Goal: Browse casually

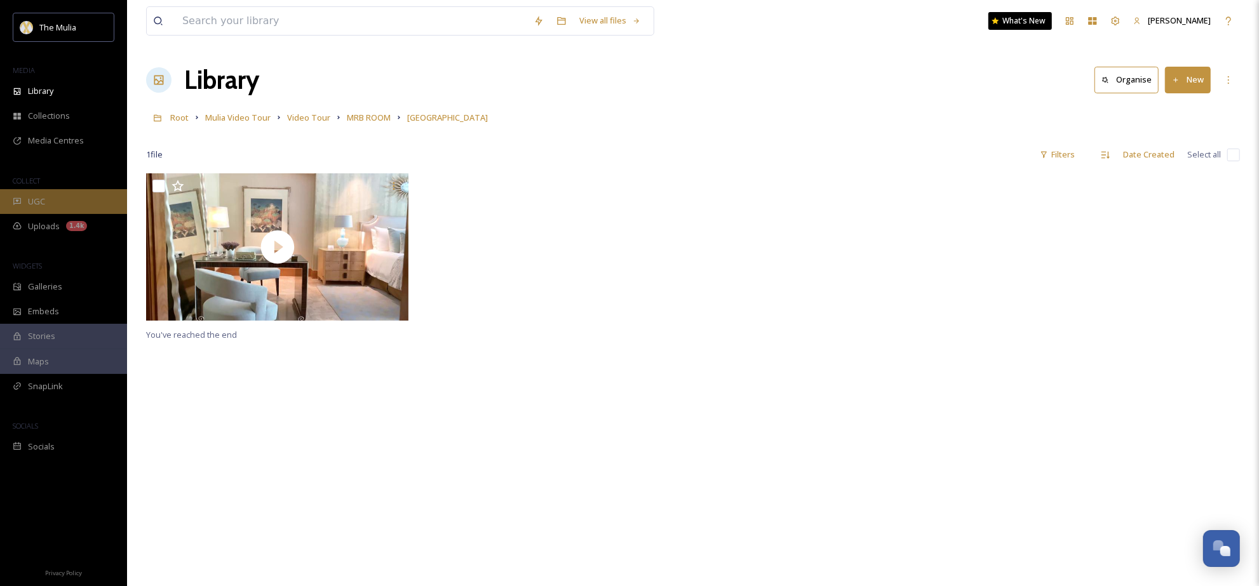
click at [65, 210] on div "UGC" at bounding box center [63, 201] width 127 height 25
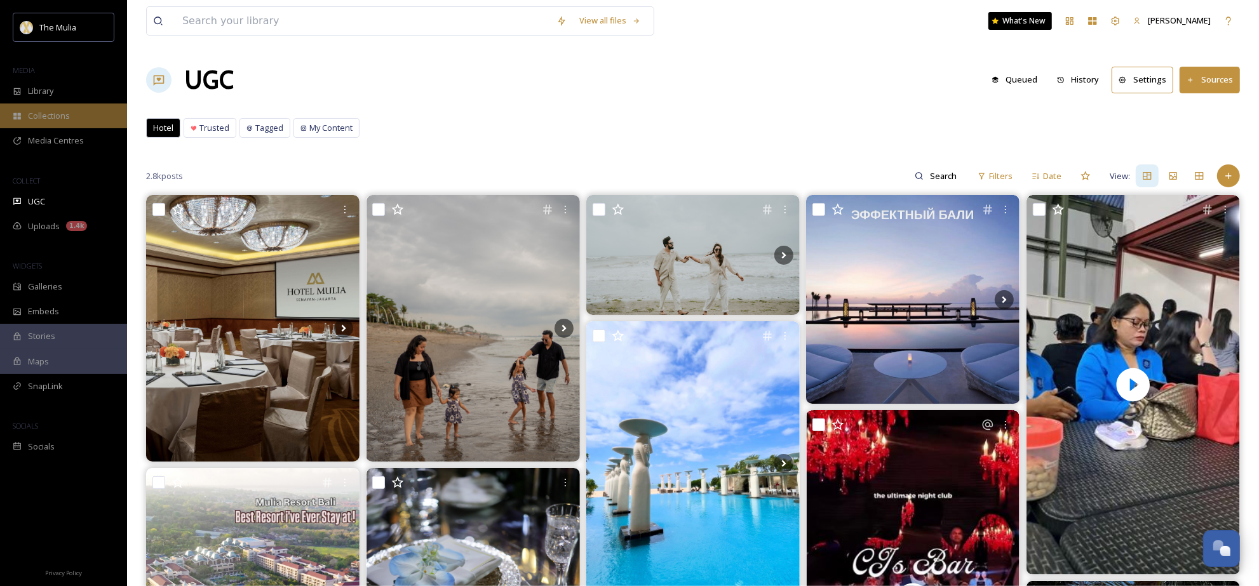
click at [53, 120] on span "Collections" at bounding box center [49, 116] width 42 height 12
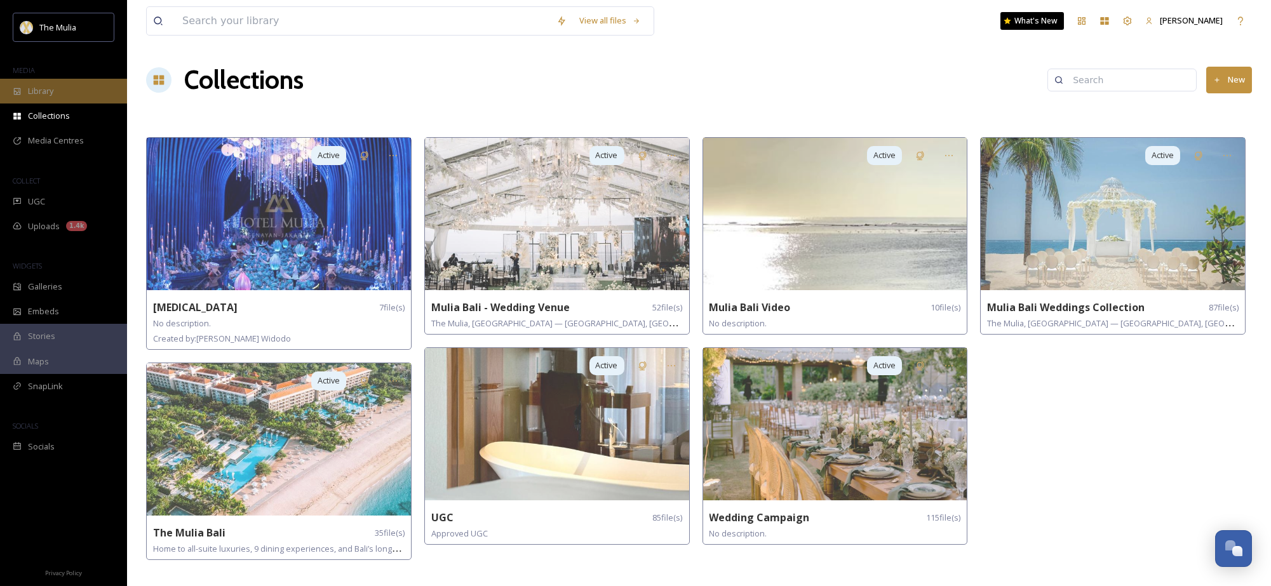
click at [53, 92] on span "Library" at bounding box center [40, 91] width 25 height 12
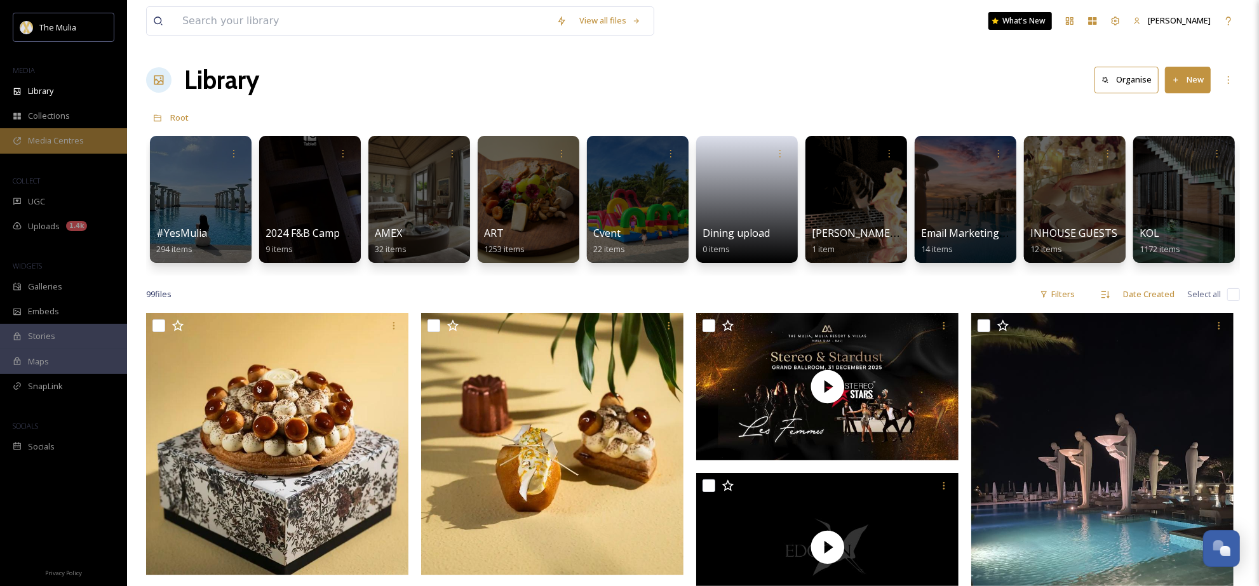
click at [75, 142] on span "Media Centres" at bounding box center [56, 141] width 56 height 12
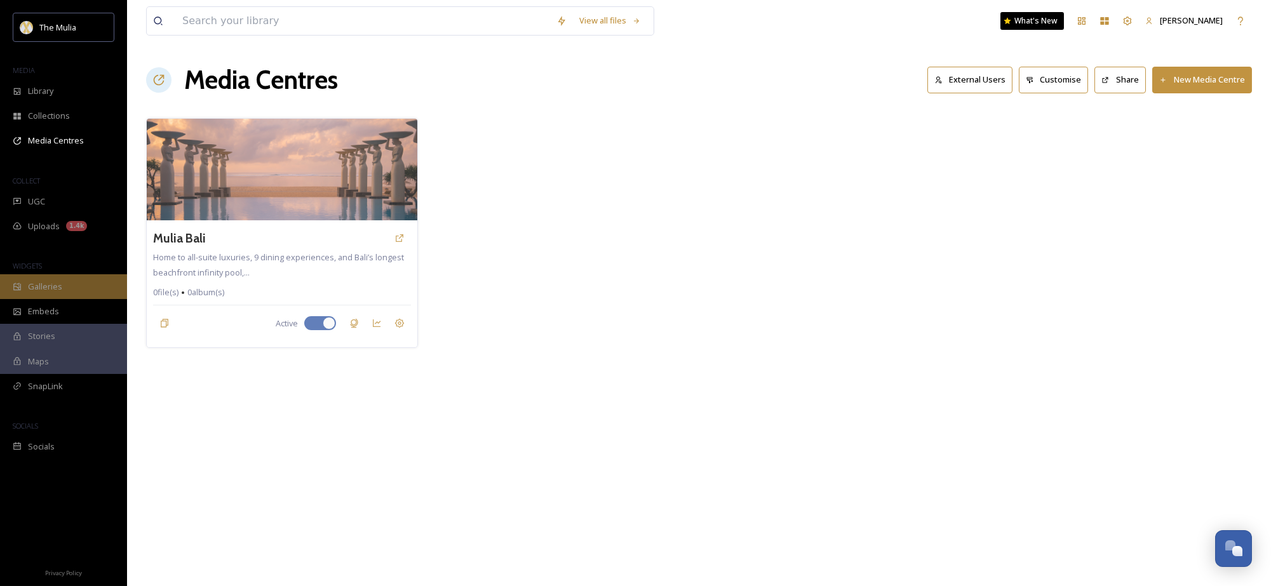
click at [88, 294] on div "Galleries" at bounding box center [63, 286] width 127 height 25
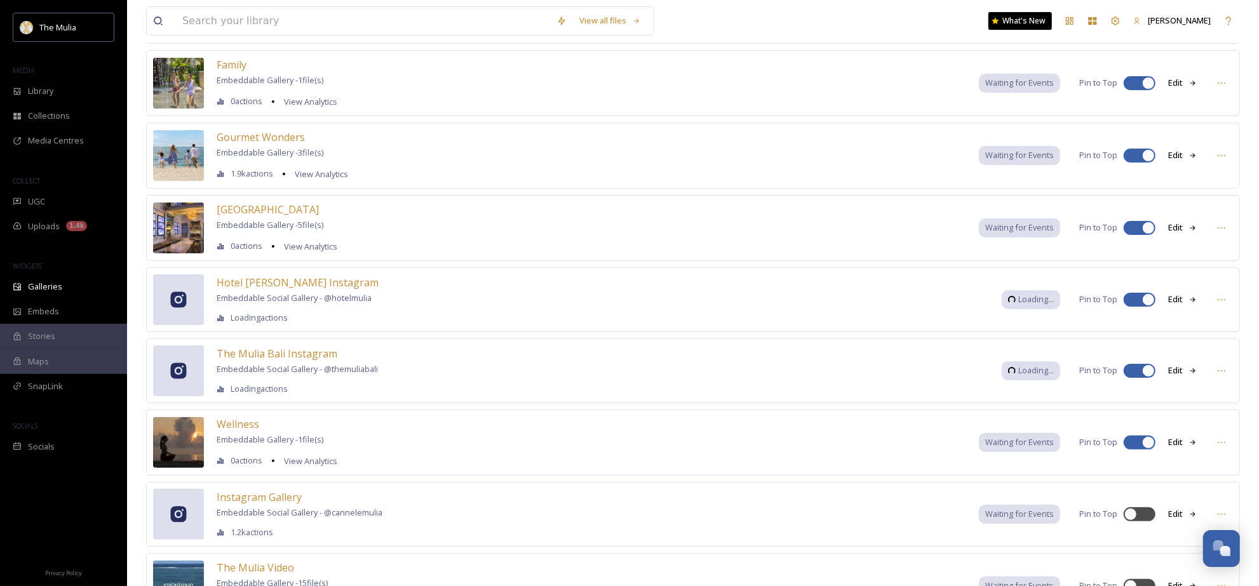
scroll to position [158, 0]
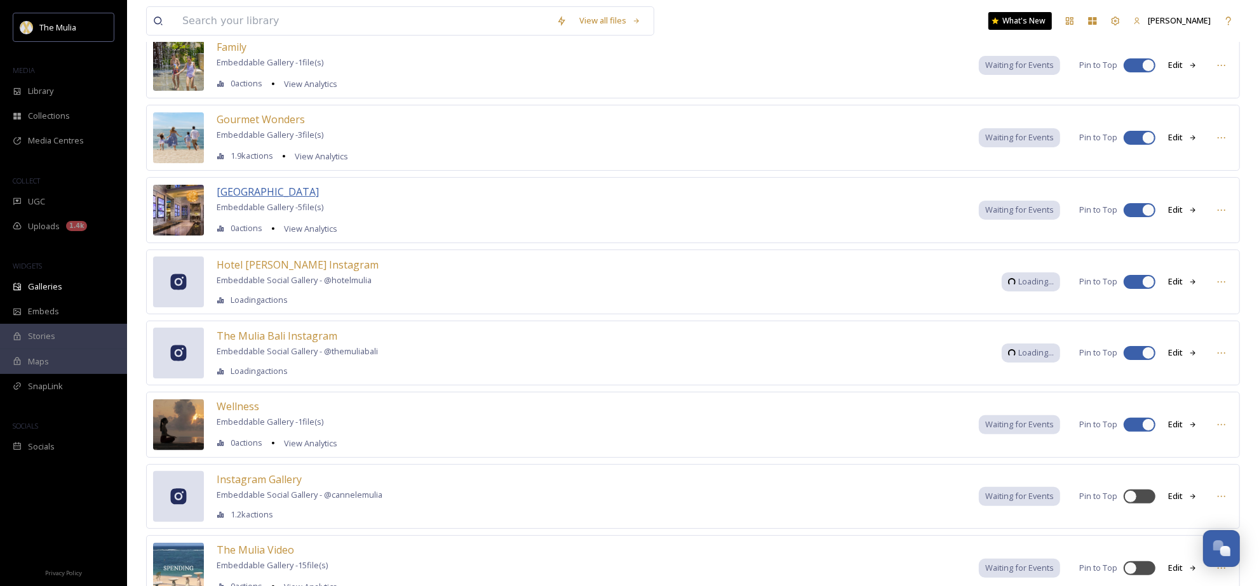
click at [284, 199] on span "[GEOGRAPHIC_DATA]" at bounding box center [268, 192] width 102 height 14
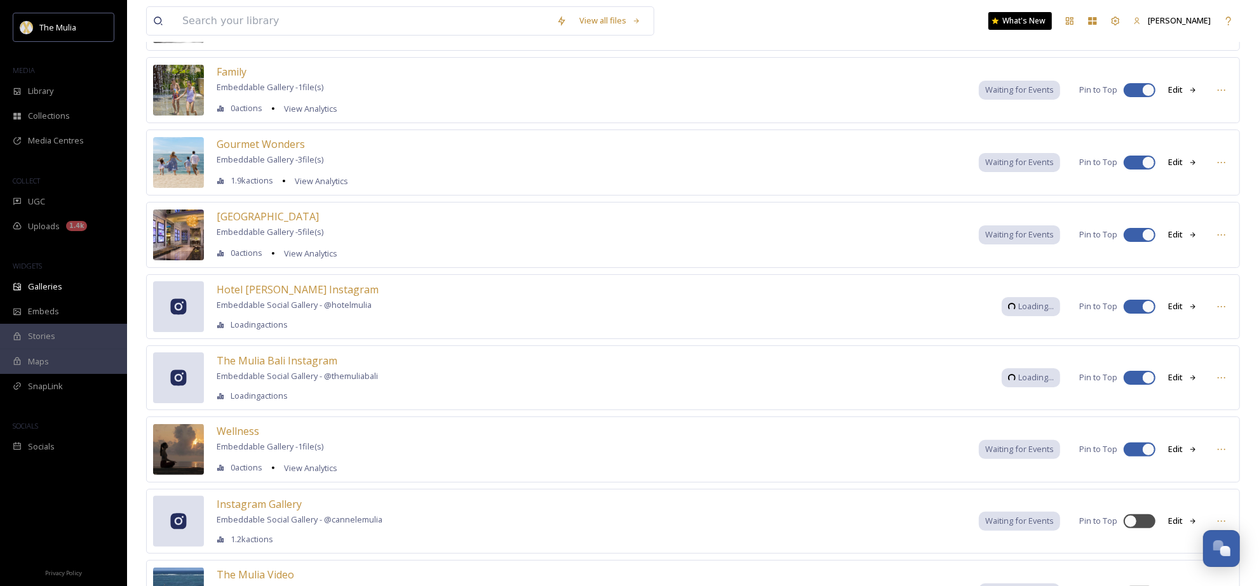
scroll to position [158, 0]
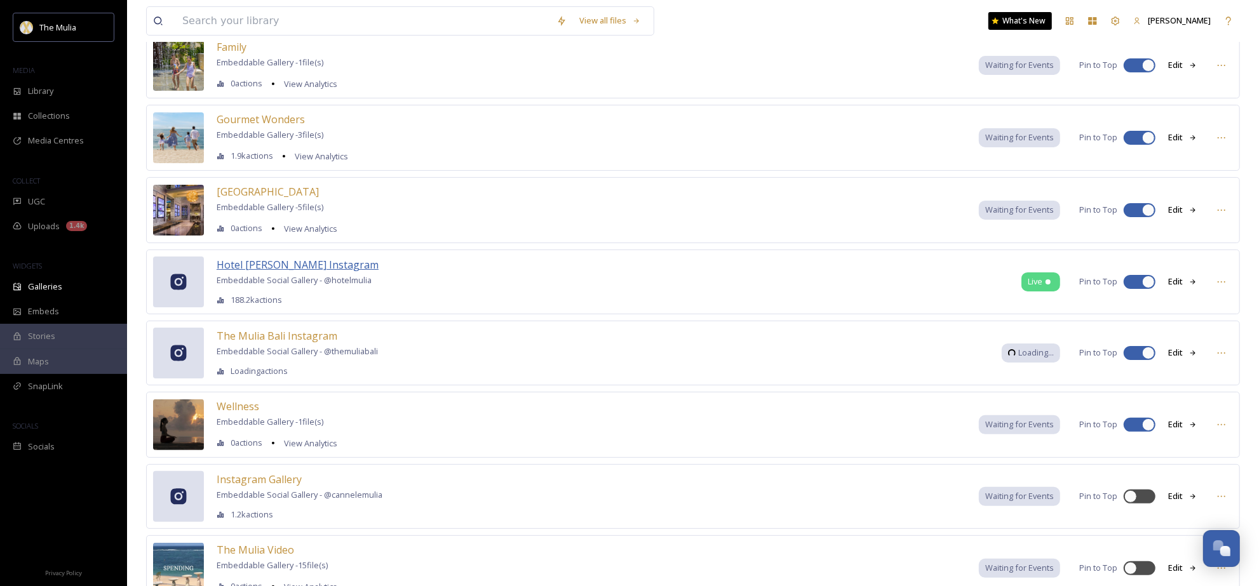
click at [318, 267] on span "Hotel [PERSON_NAME] Instagram" at bounding box center [298, 265] width 162 height 14
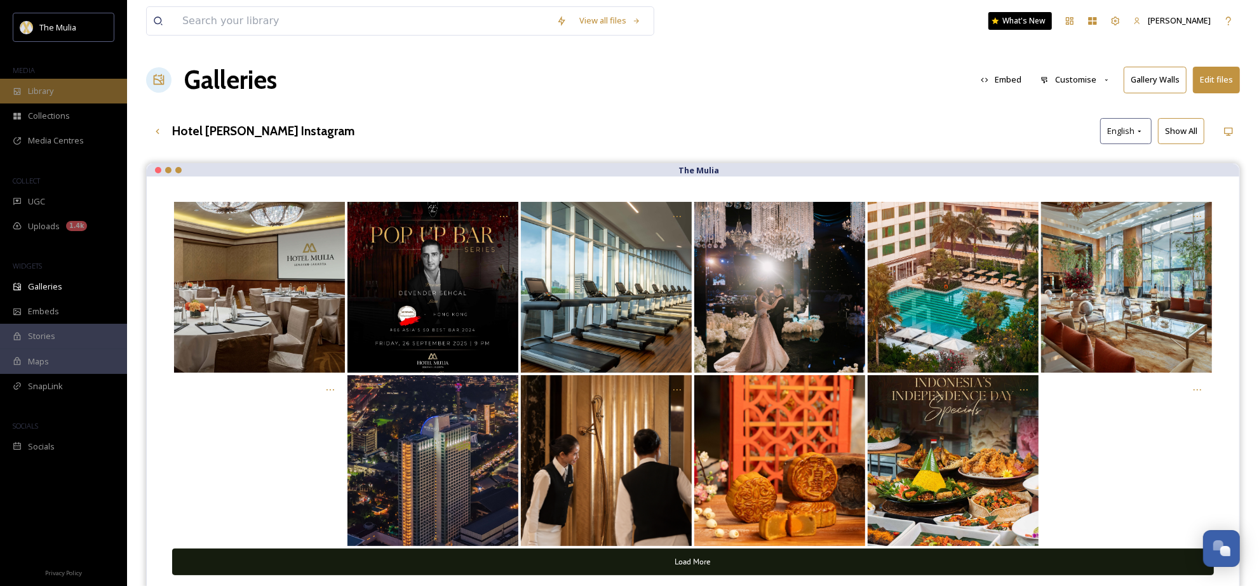
click at [58, 87] on div "Library" at bounding box center [63, 91] width 127 height 25
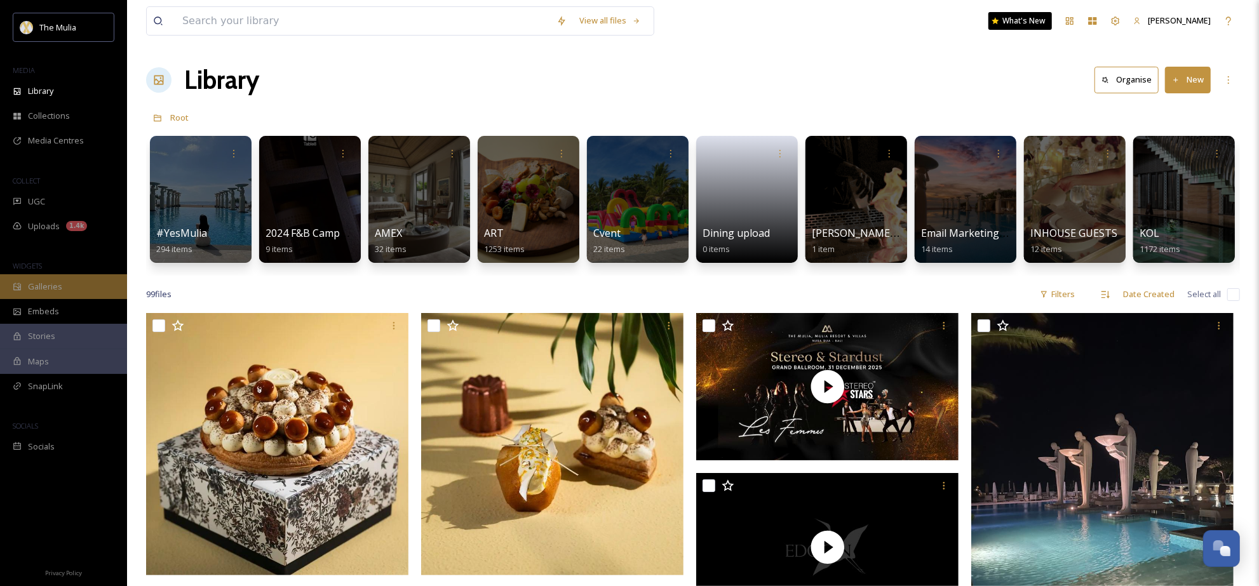
click at [58, 288] on span "Galleries" at bounding box center [45, 287] width 34 height 12
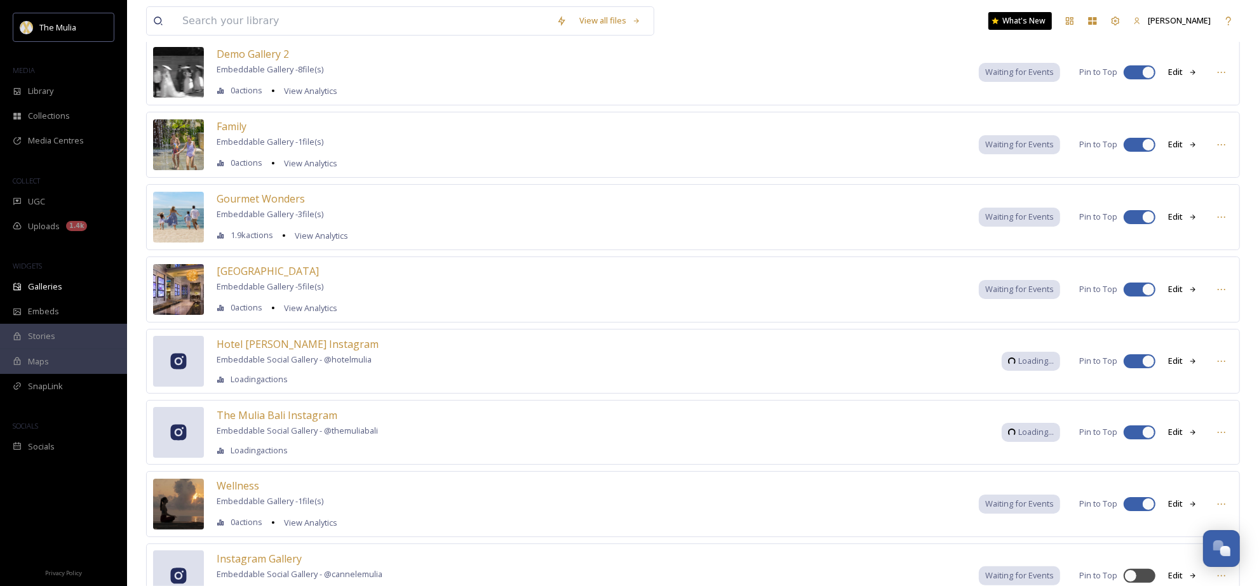
scroll to position [158, 0]
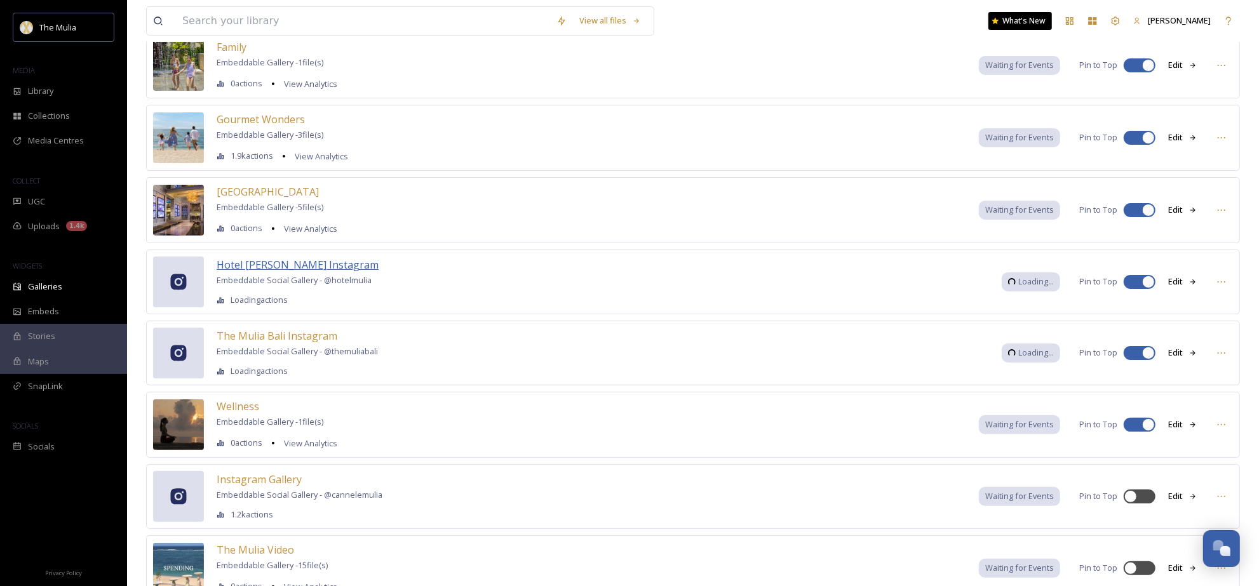
click at [353, 269] on span "Hotel [PERSON_NAME] Instagram" at bounding box center [298, 265] width 162 height 14
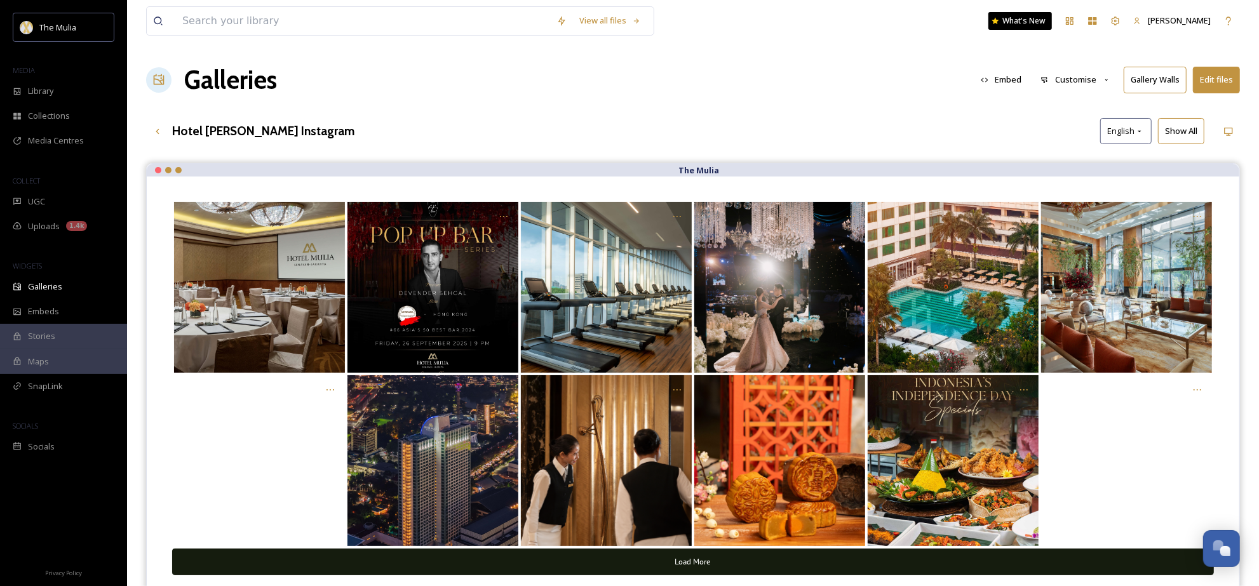
click at [694, 570] on button "Load More" at bounding box center [693, 562] width 1042 height 26
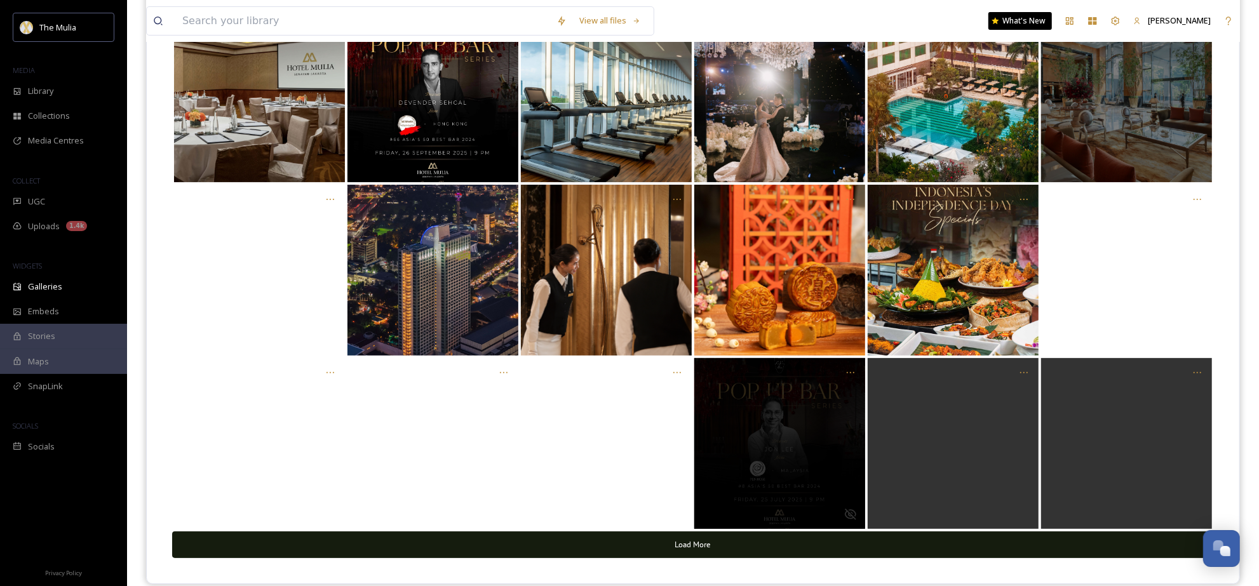
scroll to position [207, 0]
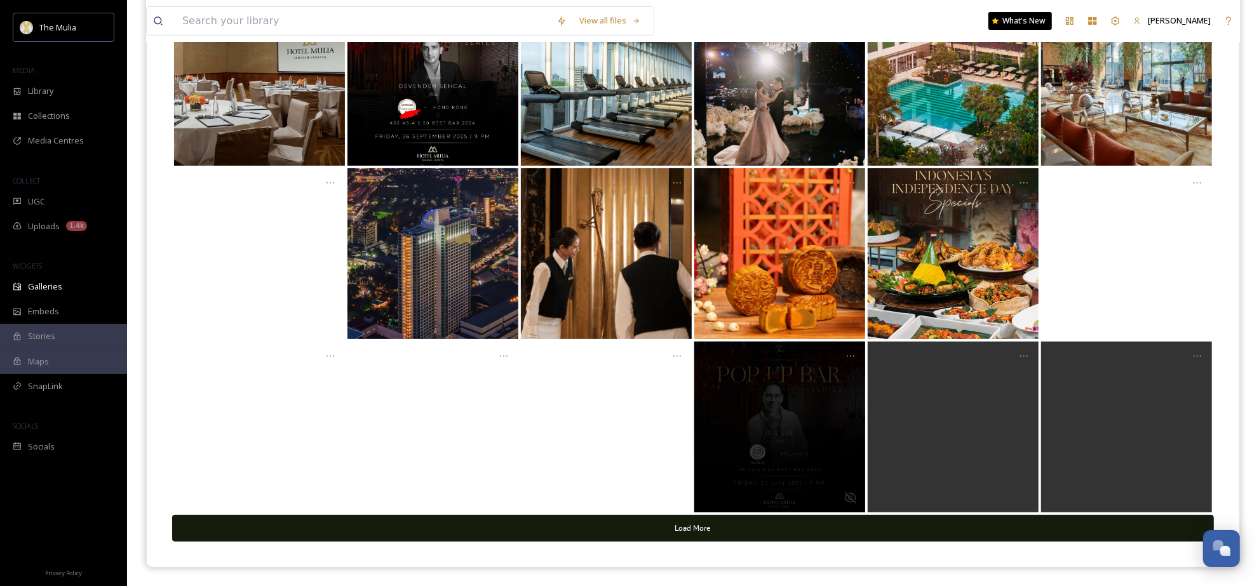
click at [699, 528] on button "Load More" at bounding box center [693, 528] width 1042 height 26
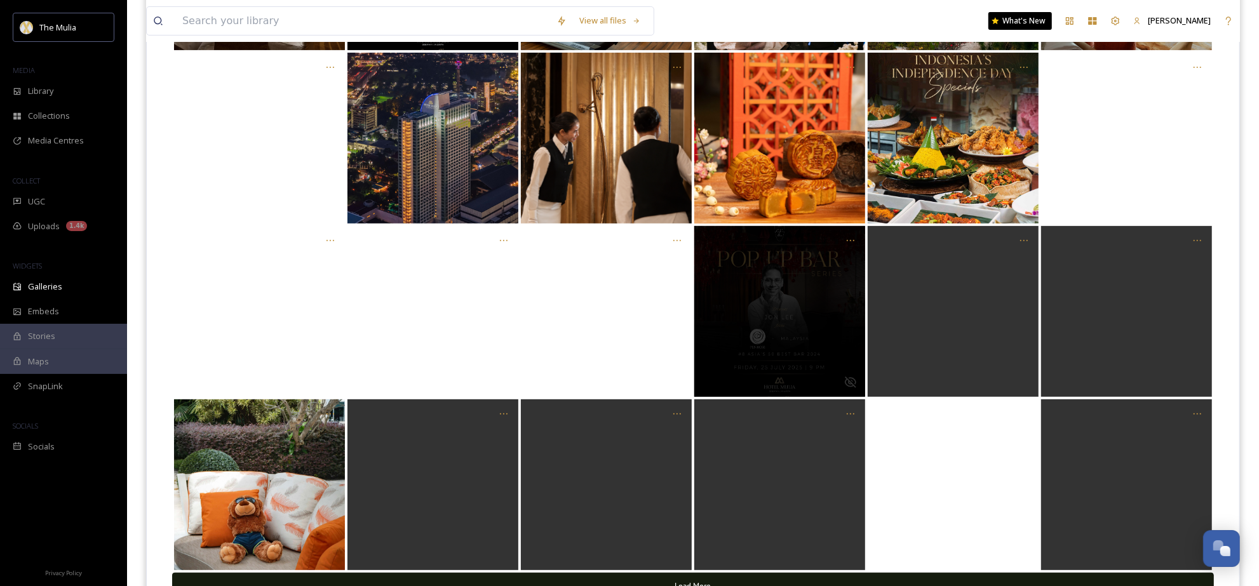
scroll to position [380, 0]
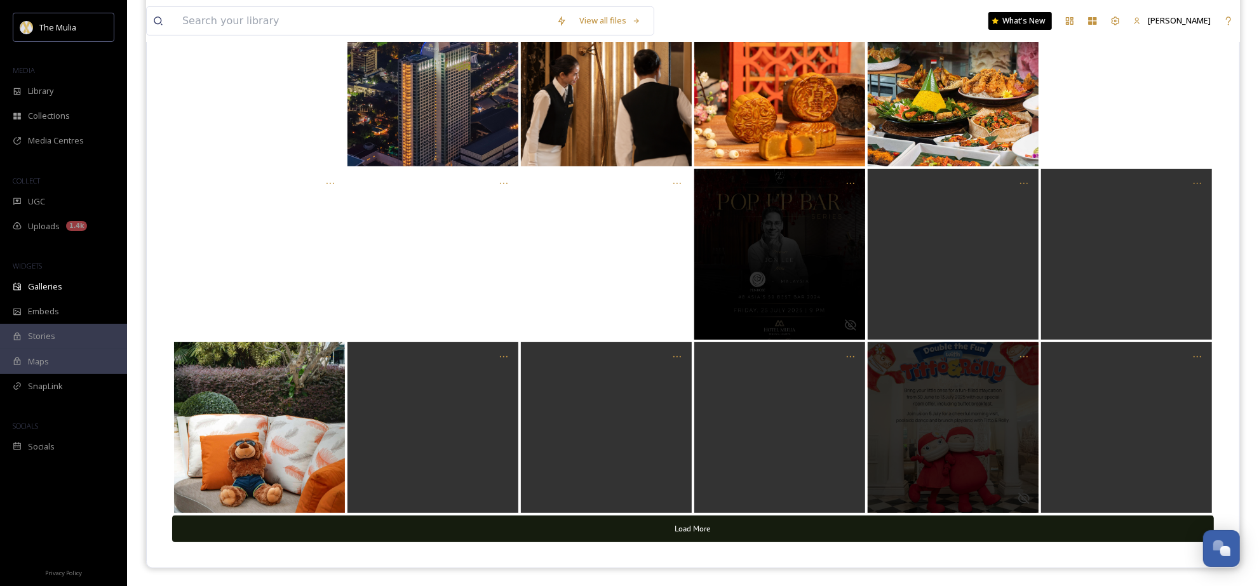
click at [682, 529] on button "Load More" at bounding box center [693, 529] width 1042 height 26
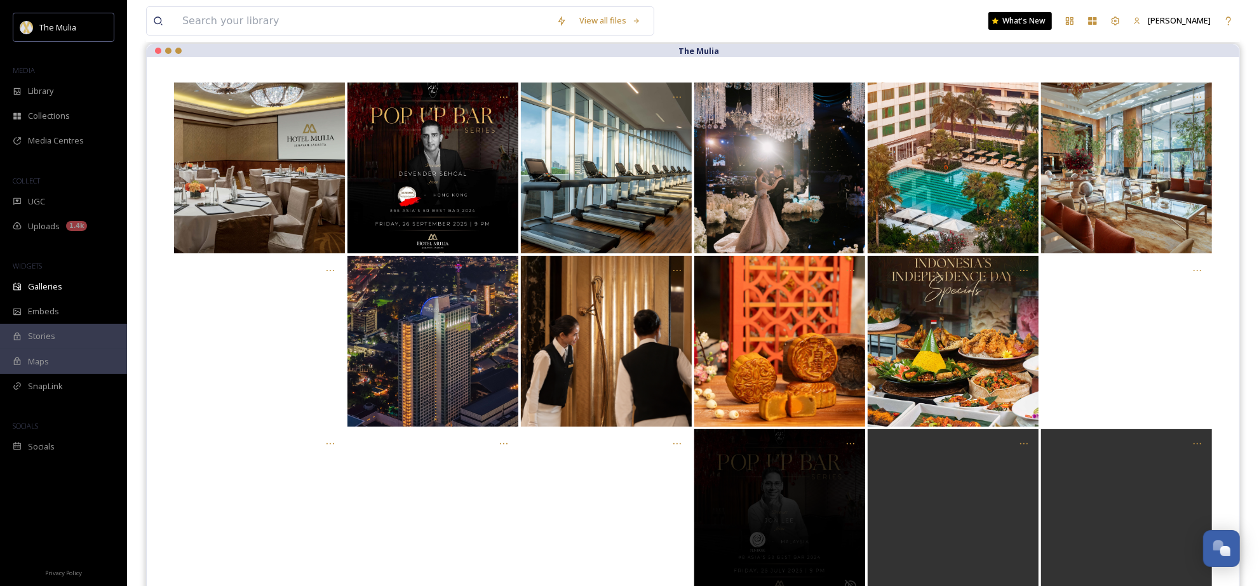
scroll to position [158, 0]
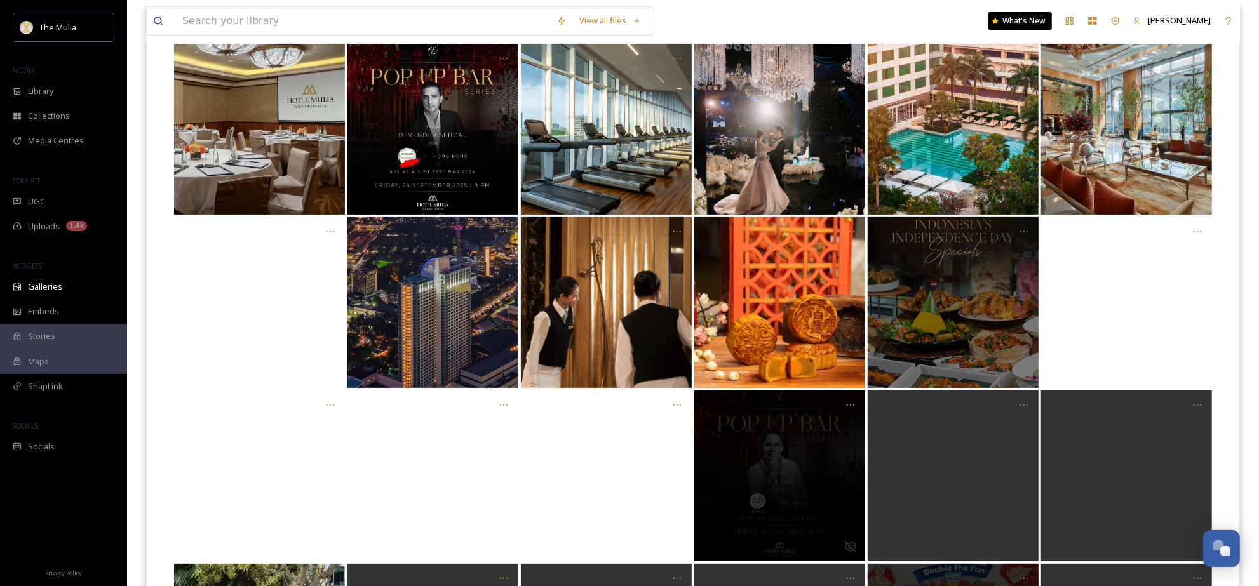
drag, startPoint x: 968, startPoint y: 327, endPoint x: 1001, endPoint y: 289, distance: 50.9
click at [968, 326] on div "Opens media popup. Media description: undefined." at bounding box center [953, 302] width 171 height 171
click at [1019, 233] on icon "Opens media popup. Media description: undefined." at bounding box center [1024, 232] width 10 height 10
click at [1014, 264] on span "Hide Post" at bounding box center [1010, 259] width 37 height 12
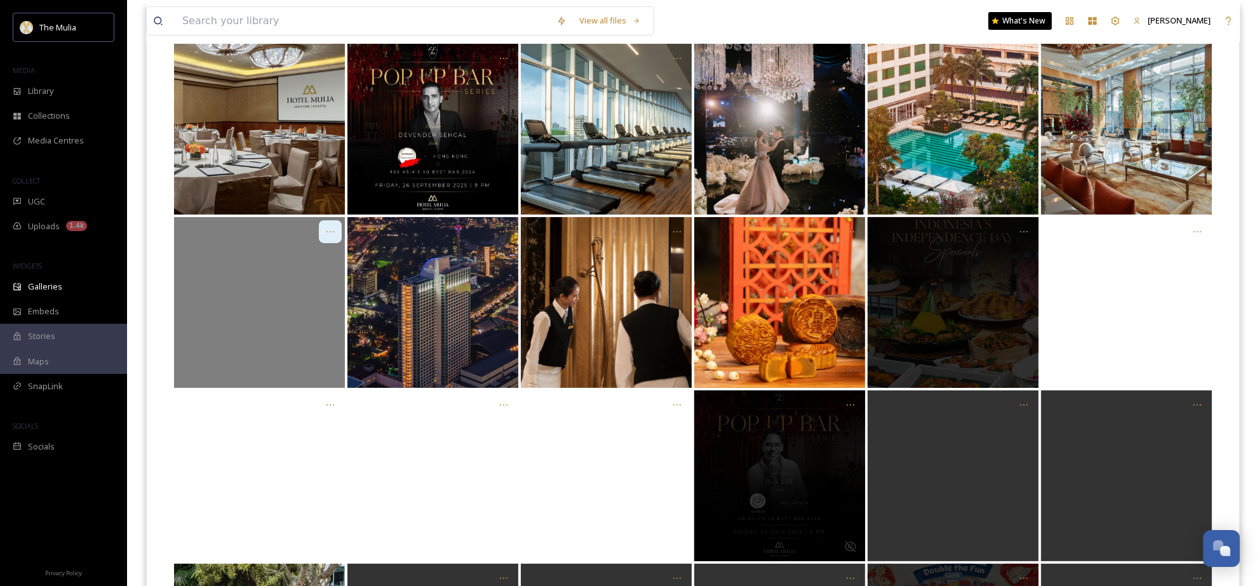
click at [334, 235] on icon "Opens media popup. Media description: undefined." at bounding box center [330, 232] width 10 height 10
click at [310, 258] on div "Hide Post" at bounding box center [305, 259] width 72 height 25
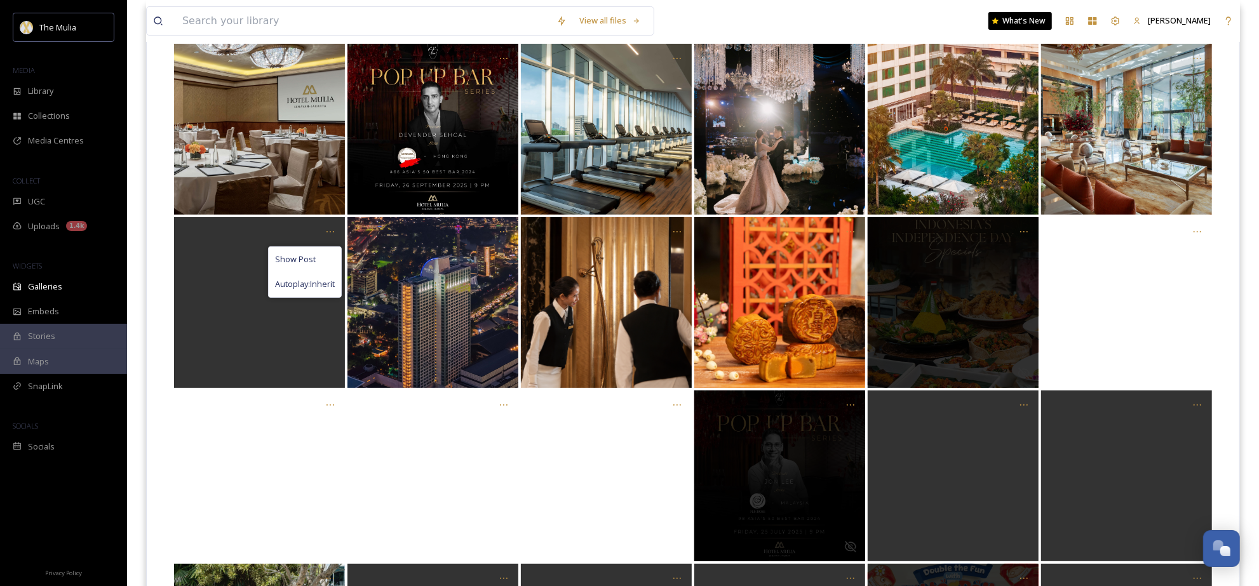
click at [1231, 253] on div "Show Post Autoplay: Inherit Load More" at bounding box center [693, 490] width 1093 height 945
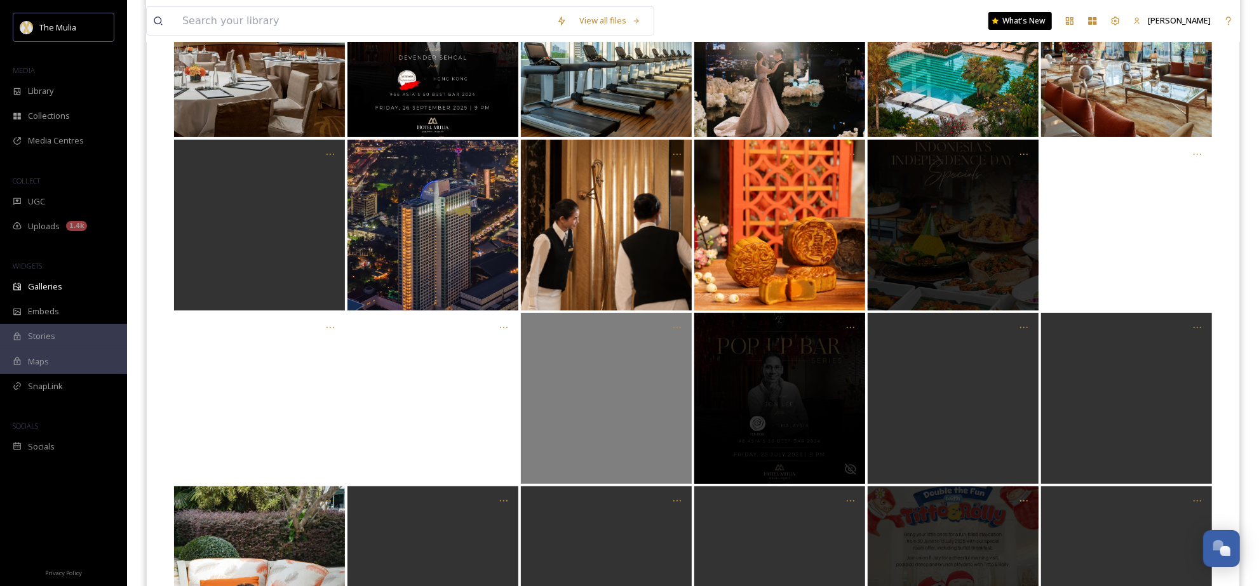
scroll to position [553, 0]
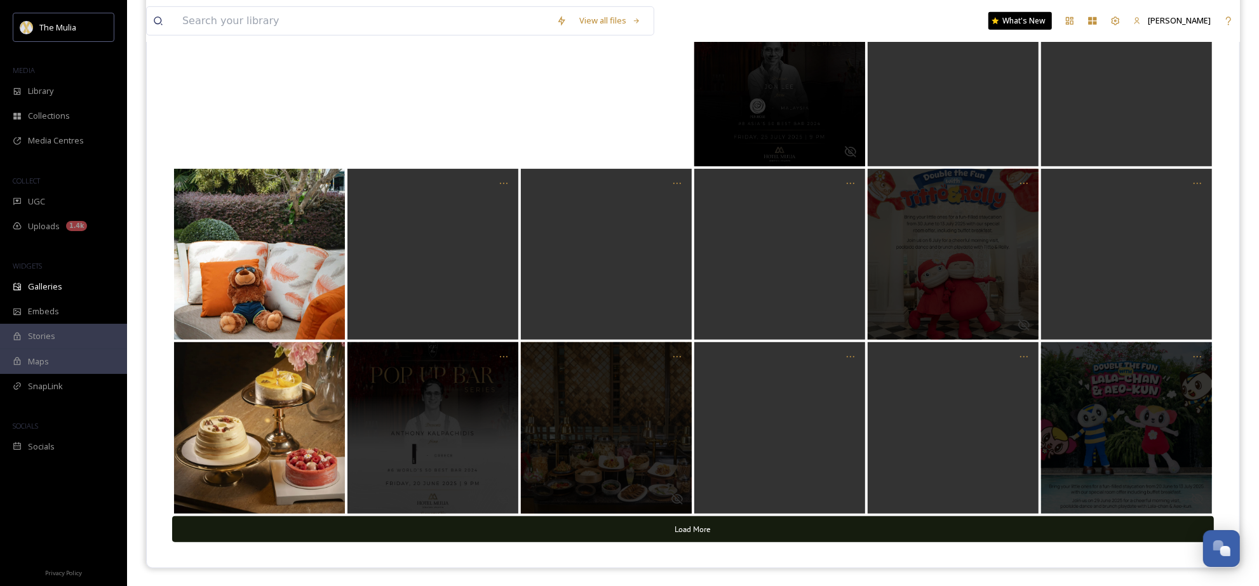
click at [745, 529] on button "Load More" at bounding box center [693, 530] width 1042 height 26
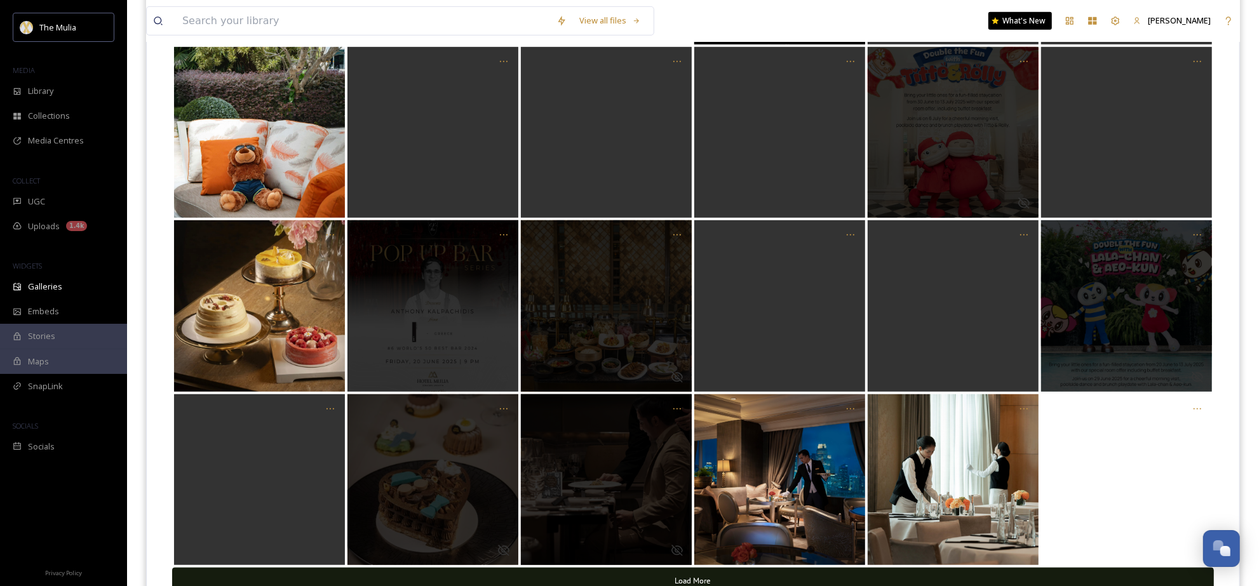
scroll to position [727, 0]
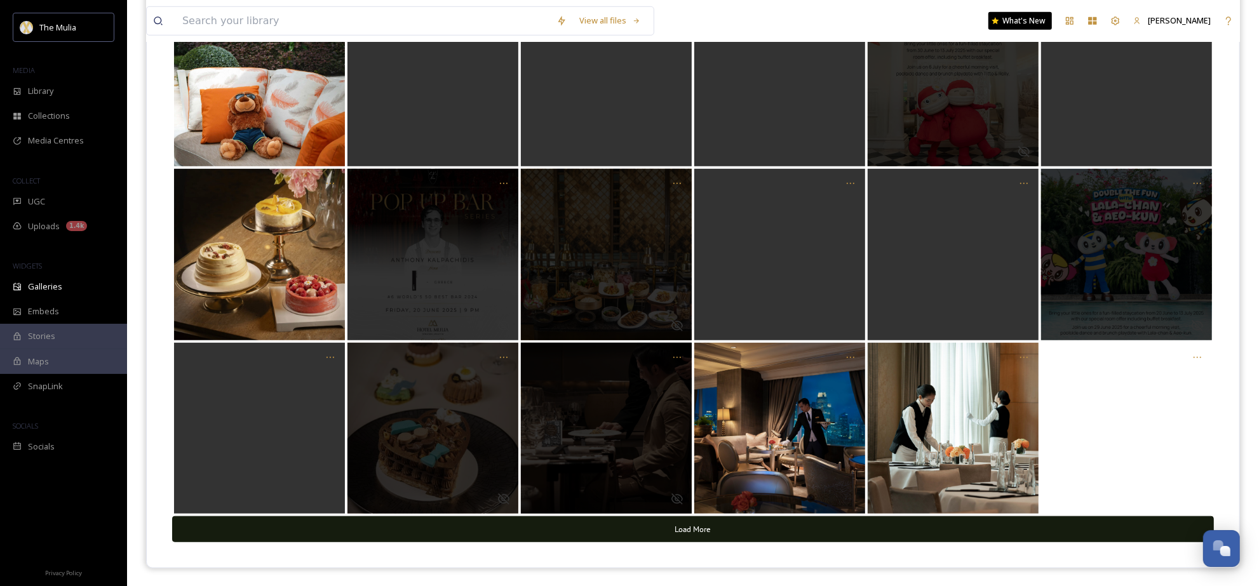
click at [663, 524] on button "Load More" at bounding box center [693, 530] width 1042 height 26
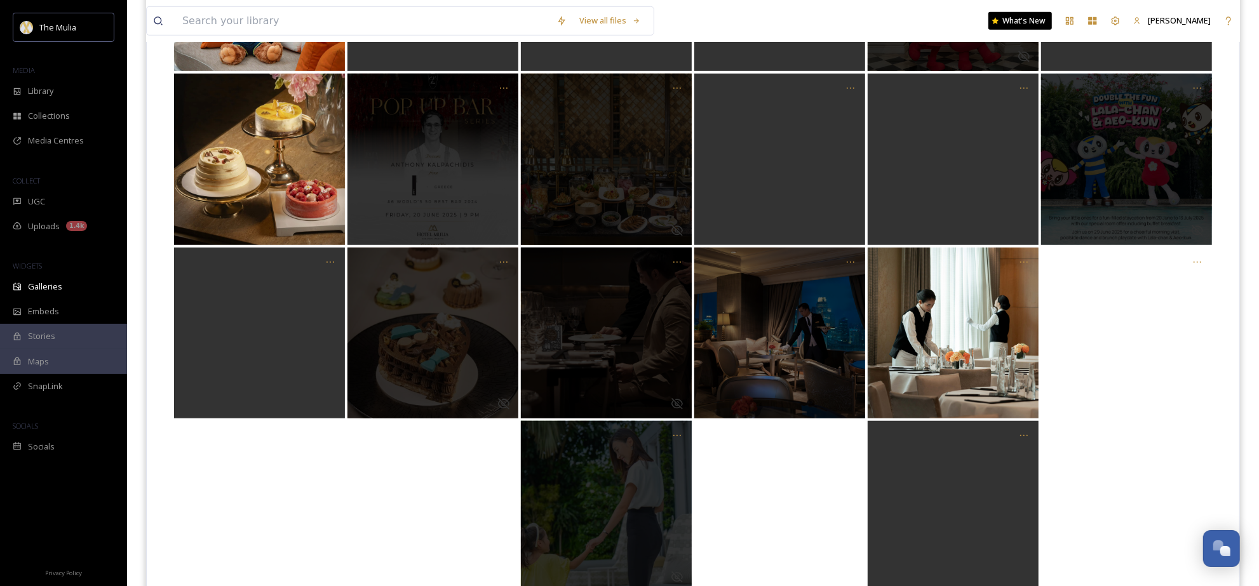
scroll to position [900, 0]
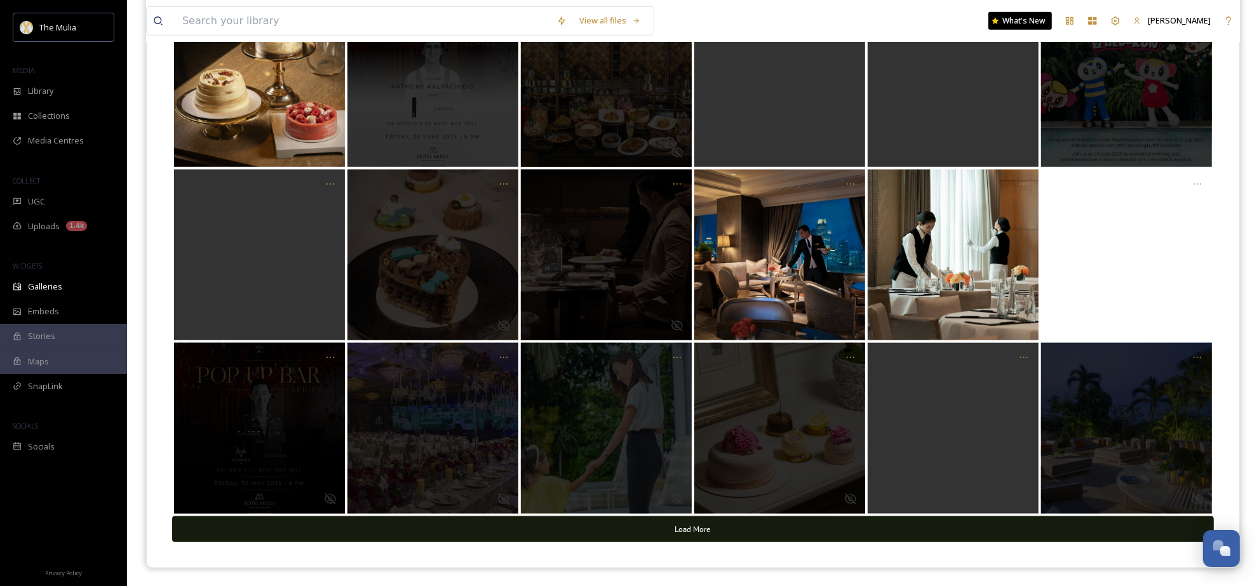
click at [710, 529] on button "Load More" at bounding box center [693, 530] width 1042 height 26
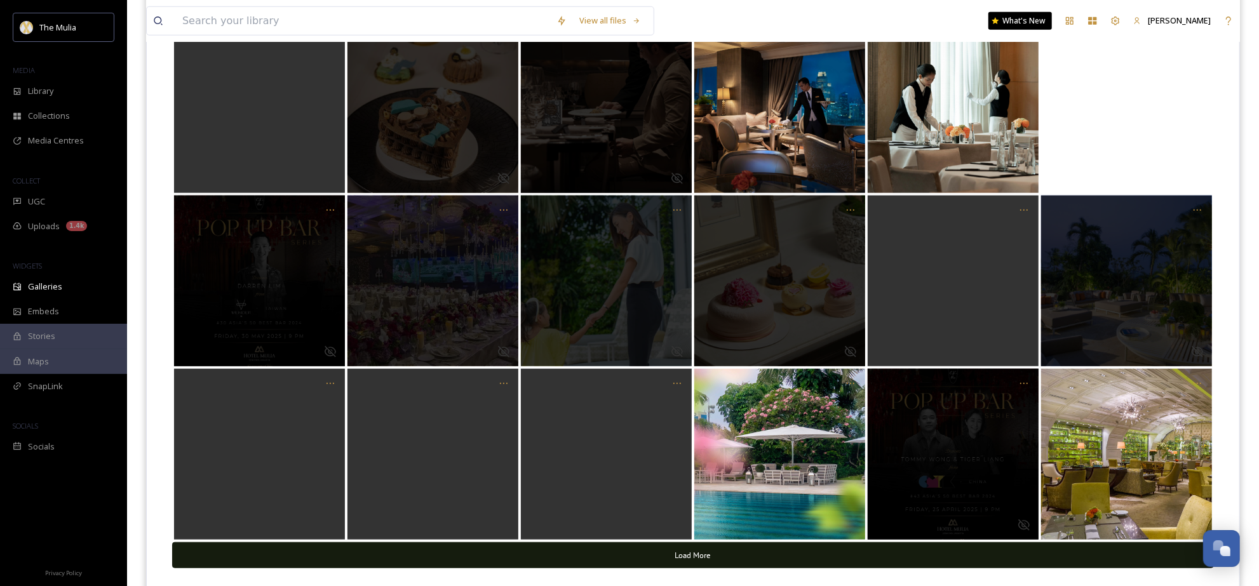
scroll to position [1074, 0]
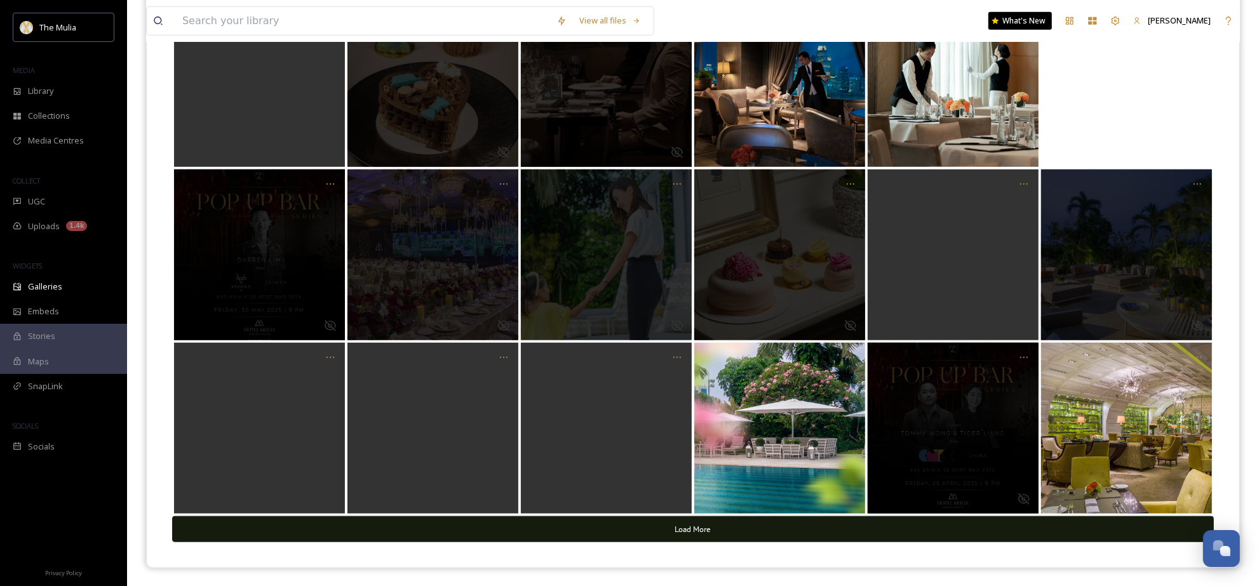
drag, startPoint x: 739, startPoint y: 520, endPoint x: 733, endPoint y: 523, distance: 6.5
click at [733, 523] on button "Load More" at bounding box center [693, 530] width 1042 height 26
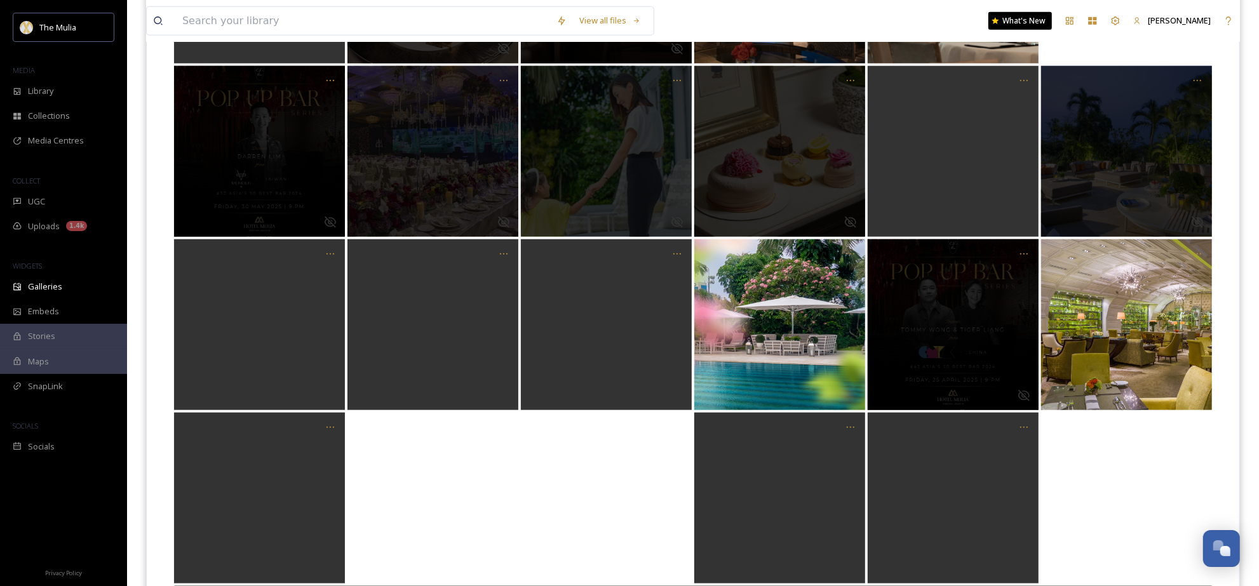
scroll to position [1248, 0]
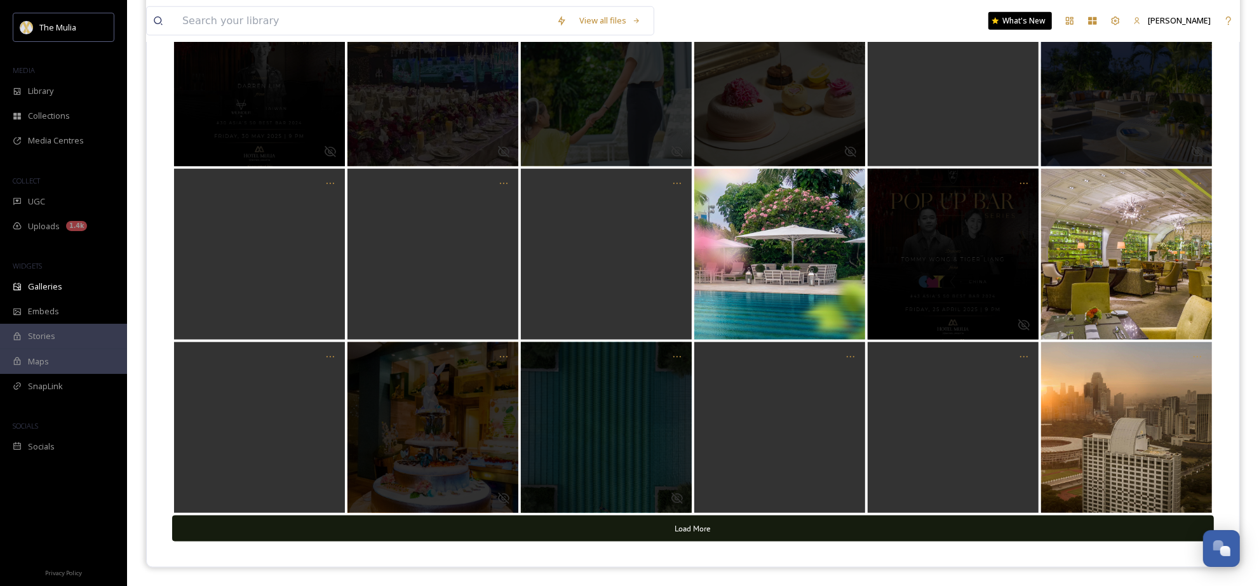
click at [787, 529] on button "Load More" at bounding box center [693, 529] width 1042 height 26
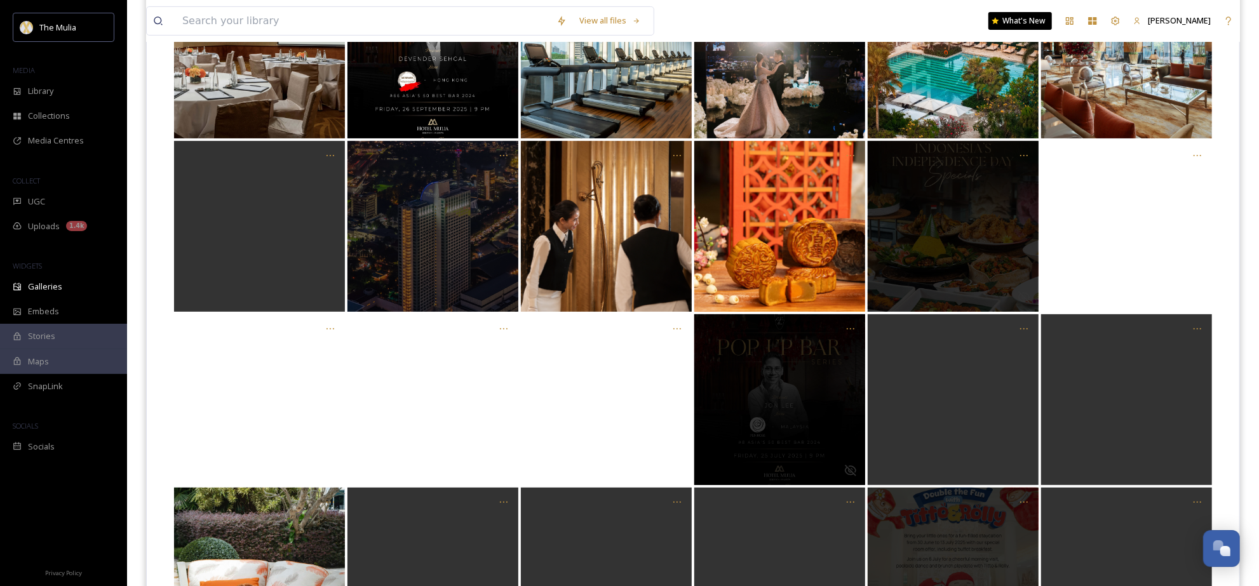
scroll to position [238, 0]
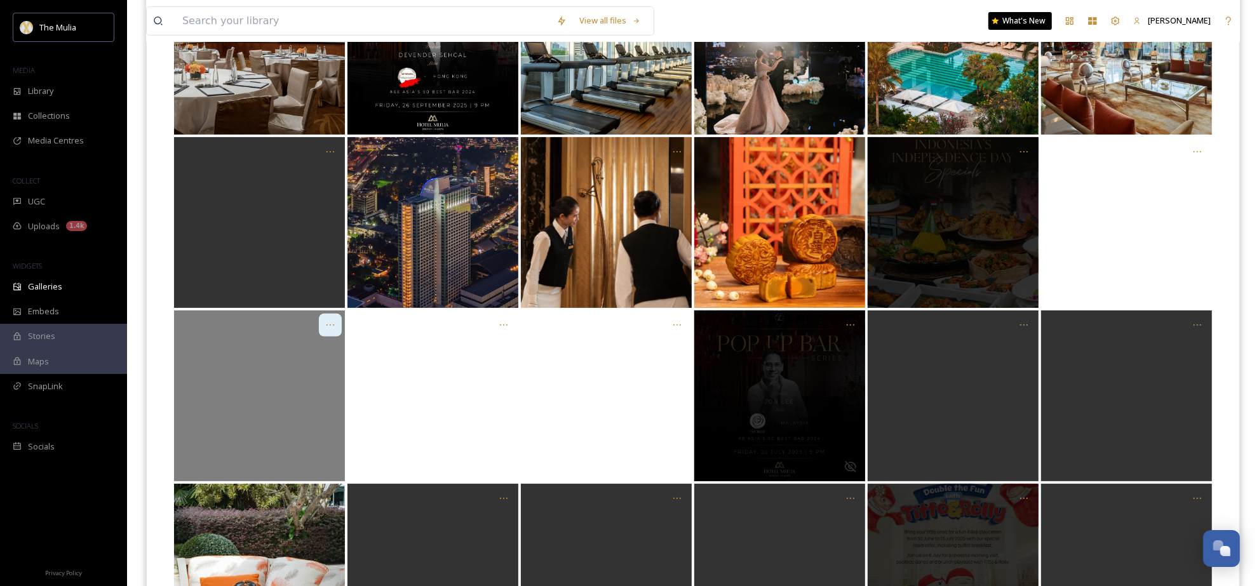
click at [334, 325] on icon "Opens media popup. Media description: undefined." at bounding box center [330, 325] width 10 height 10
click at [320, 353] on div "Hide Post" at bounding box center [305, 353] width 72 height 25
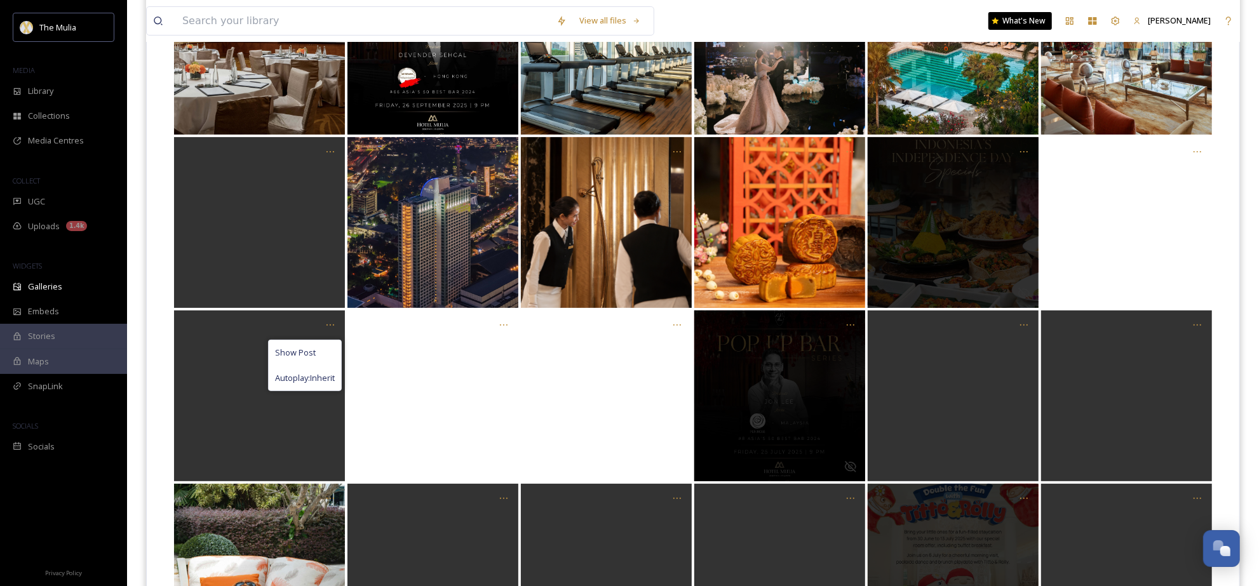
scroll to position [1421, 0]
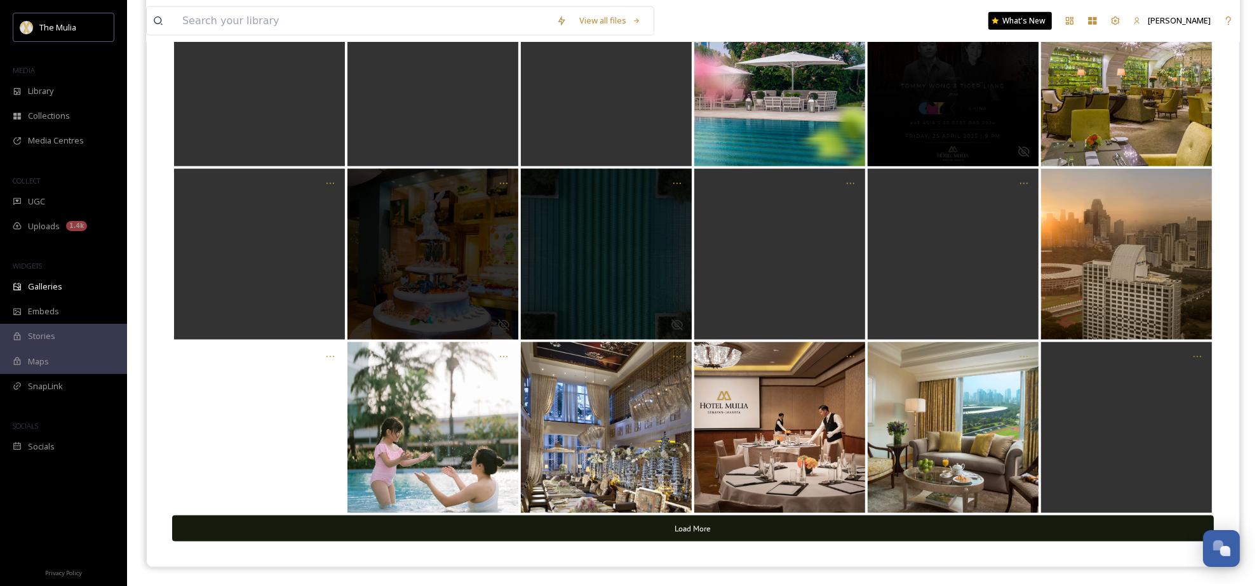
click at [795, 534] on button "Load More" at bounding box center [693, 529] width 1042 height 26
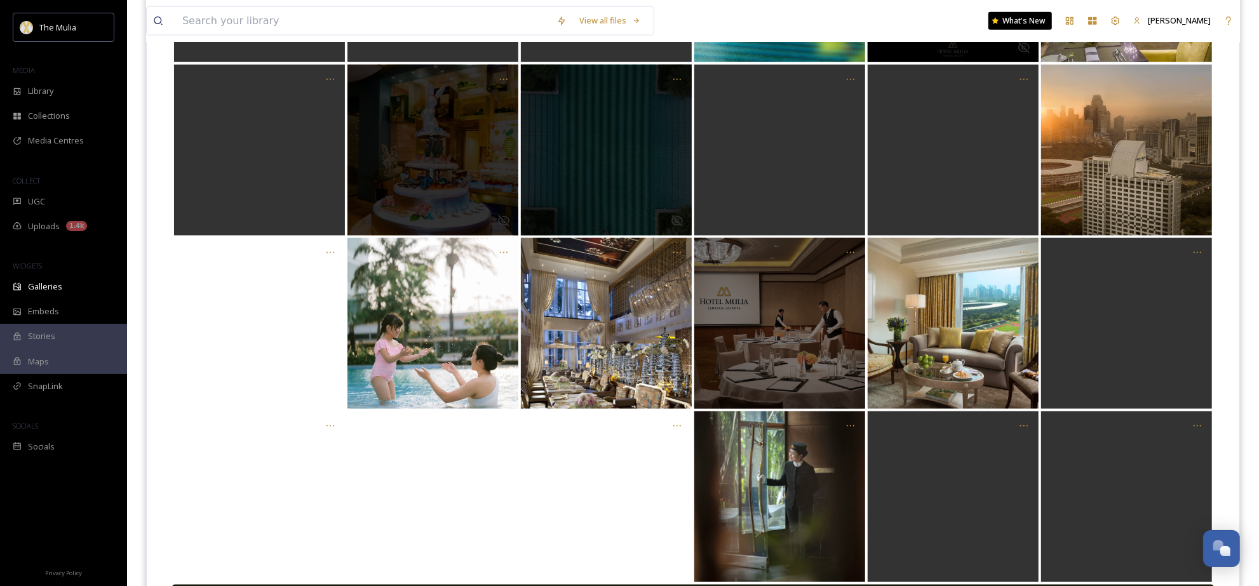
scroll to position [1595, 0]
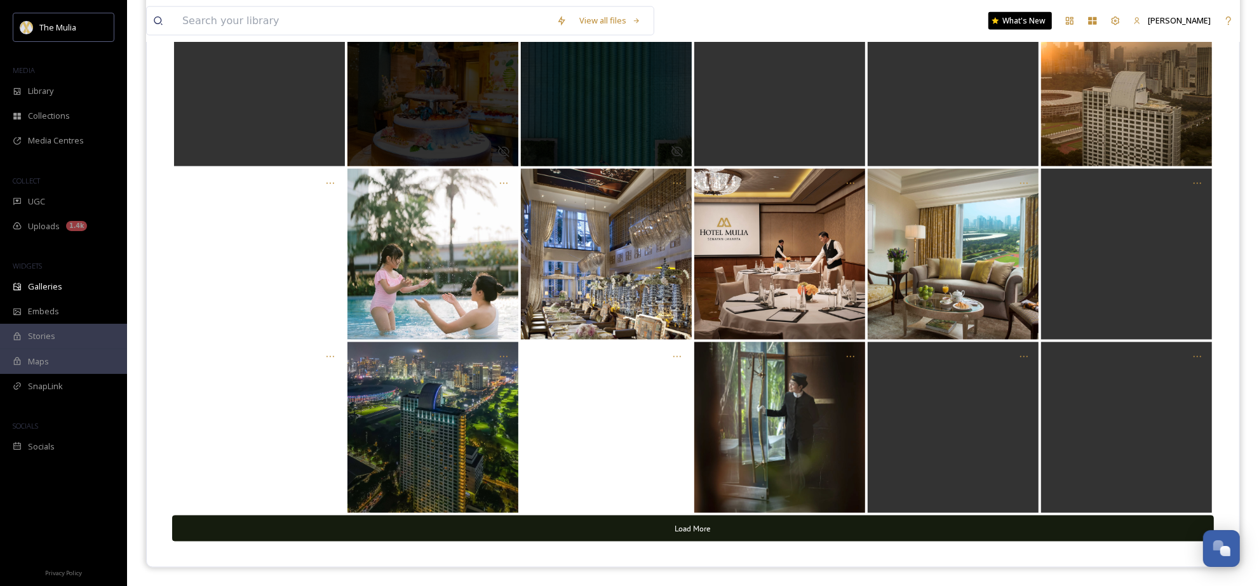
click at [739, 524] on button "Load More" at bounding box center [693, 529] width 1042 height 26
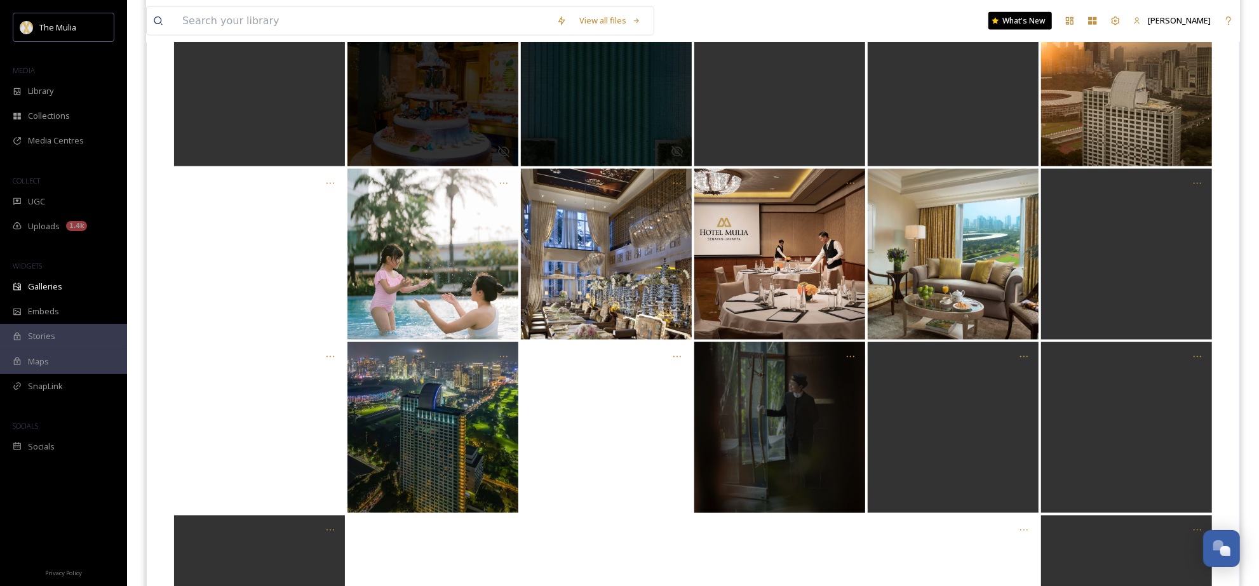
scroll to position [1741, 0]
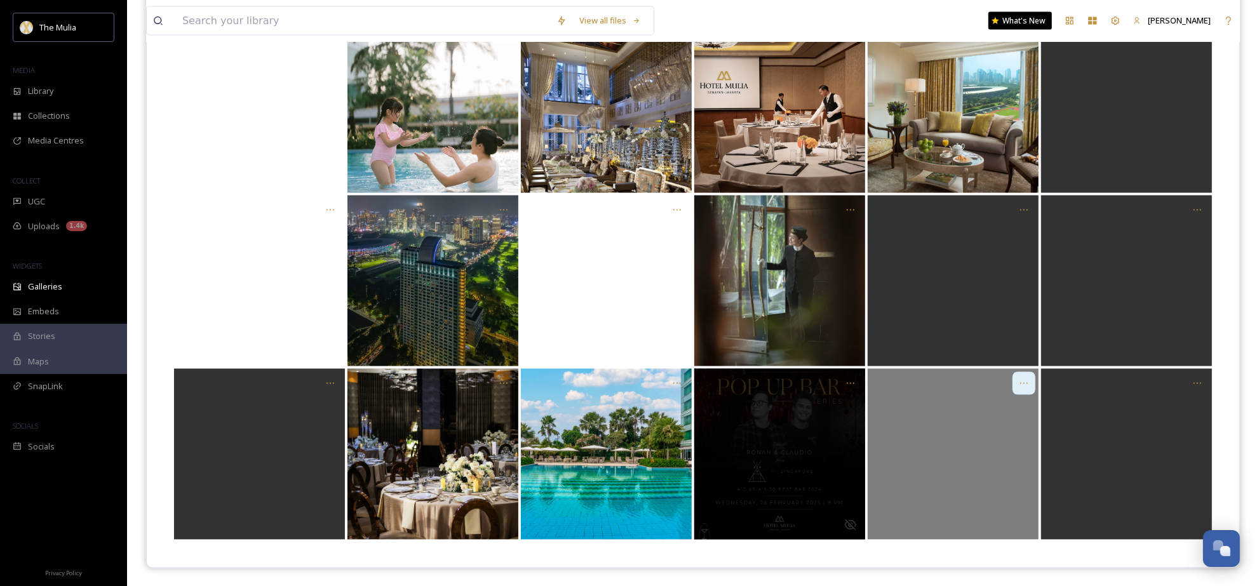
click at [1027, 379] on icon "Opens media popup. Media description: undefined." at bounding box center [1024, 384] width 10 height 10
click at [999, 413] on span "Hide Post" at bounding box center [987, 411] width 37 height 12
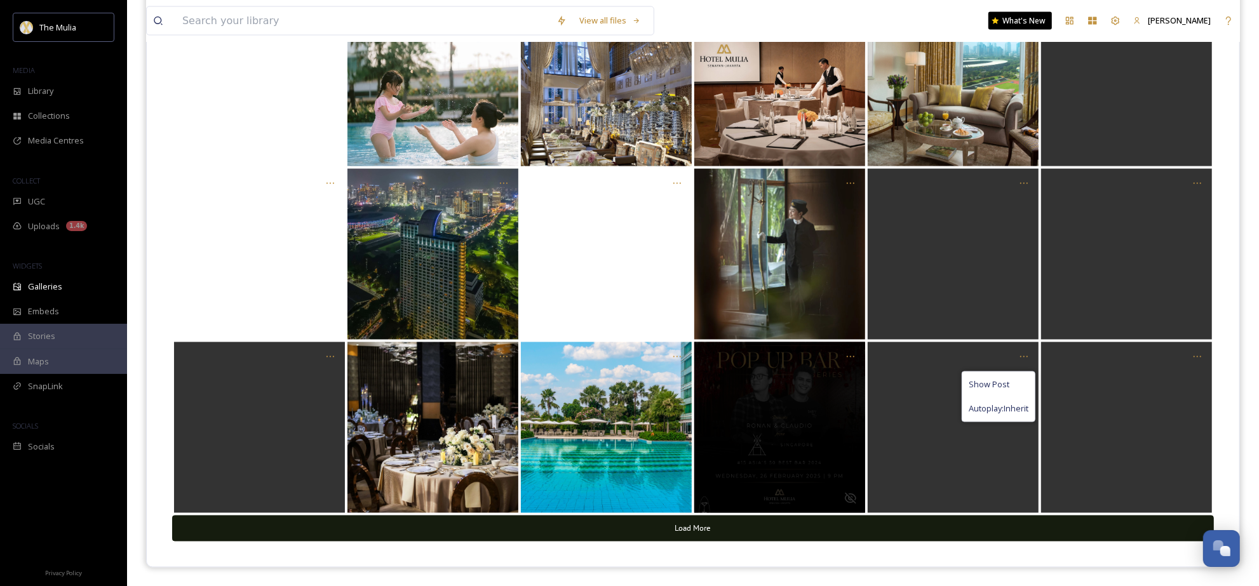
click at [720, 534] on button "Load More" at bounding box center [693, 529] width 1042 height 26
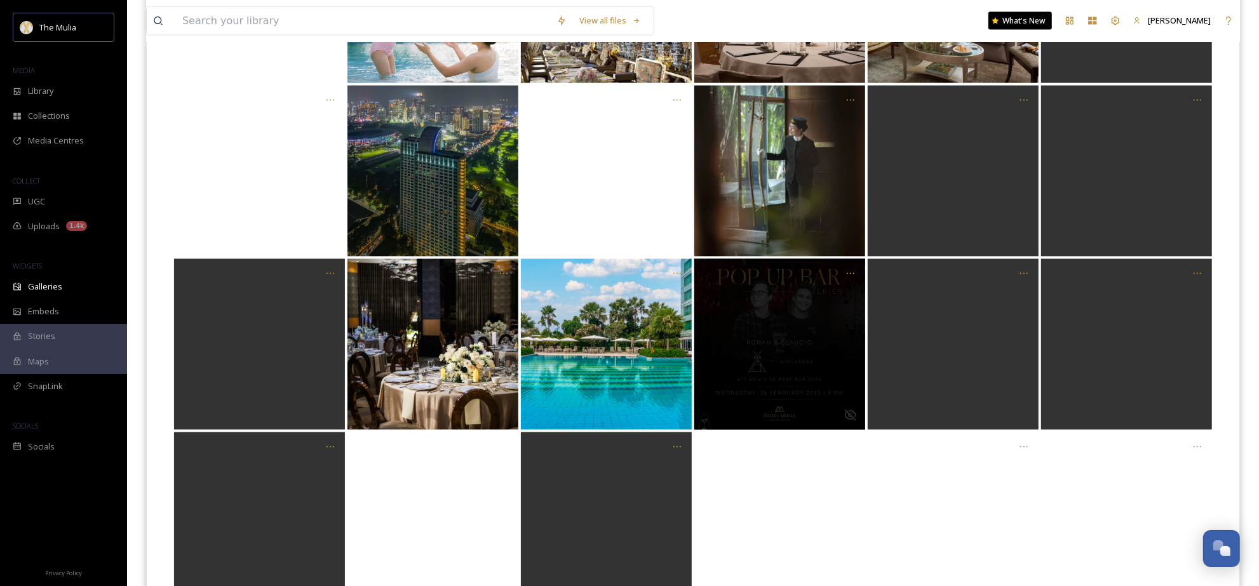
scroll to position [1942, 0]
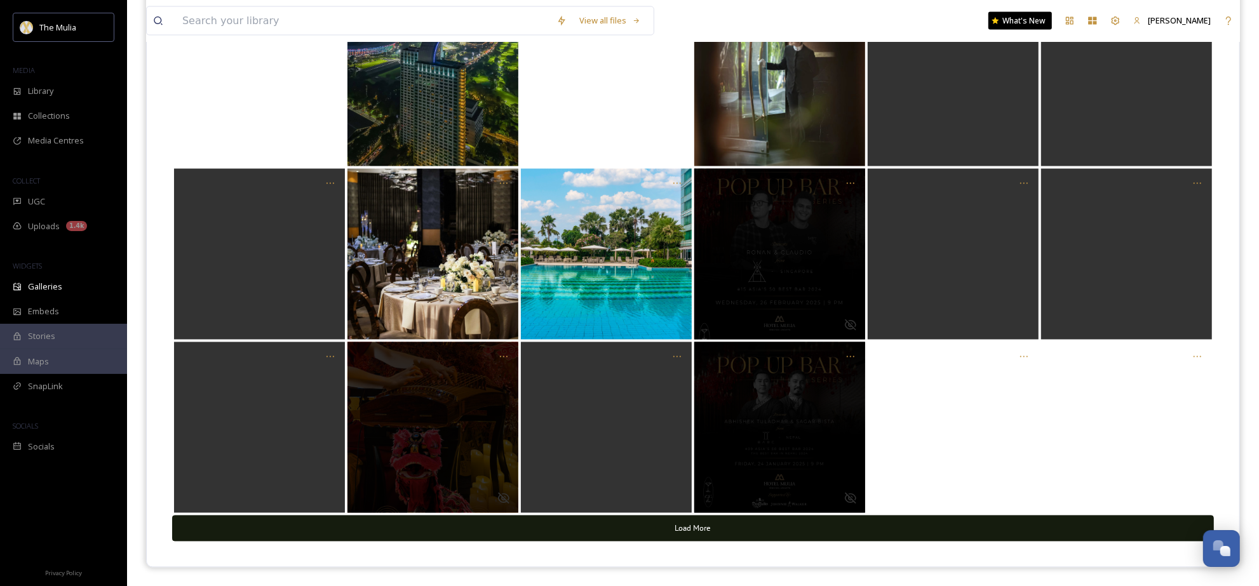
click at [726, 532] on button "Load More" at bounding box center [693, 529] width 1042 height 26
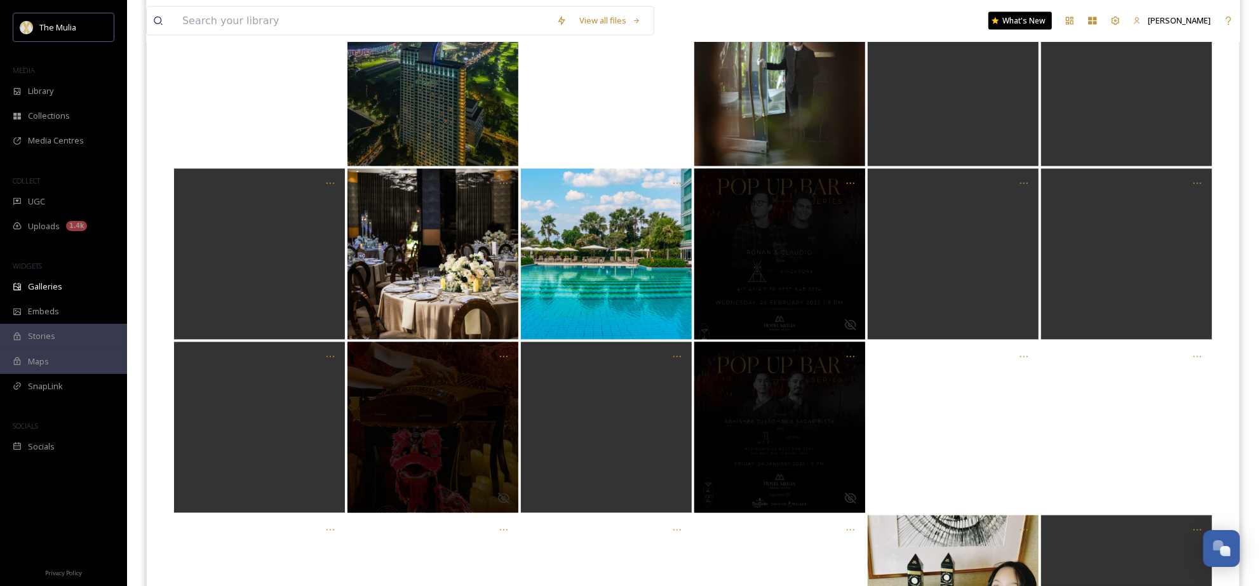
scroll to position [2115, 0]
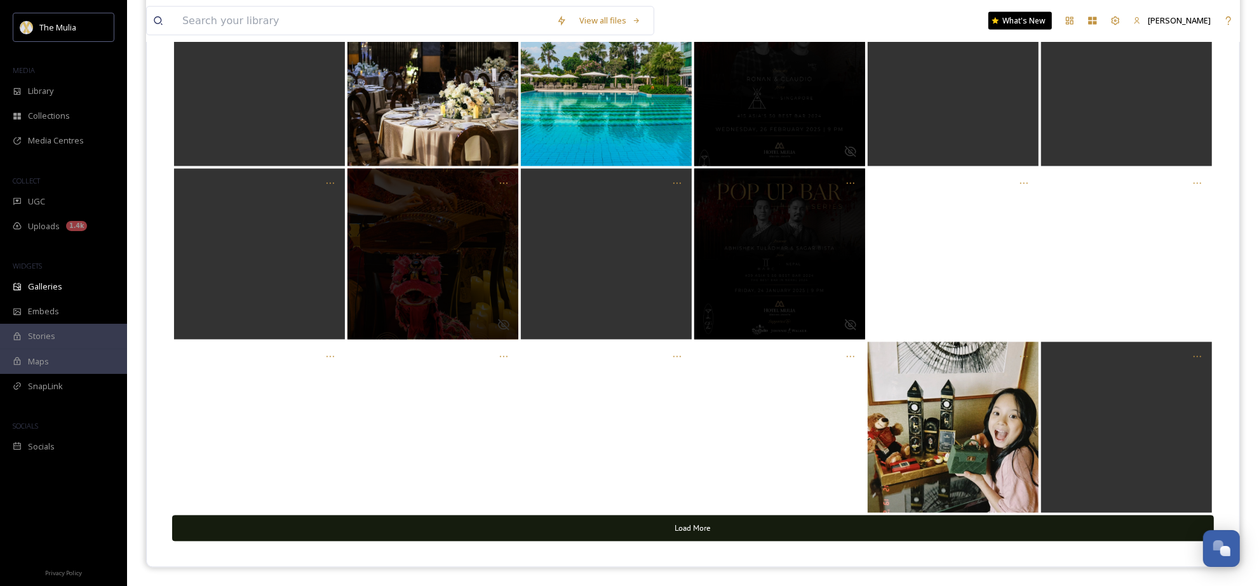
click at [729, 520] on button "Load More" at bounding box center [693, 529] width 1042 height 26
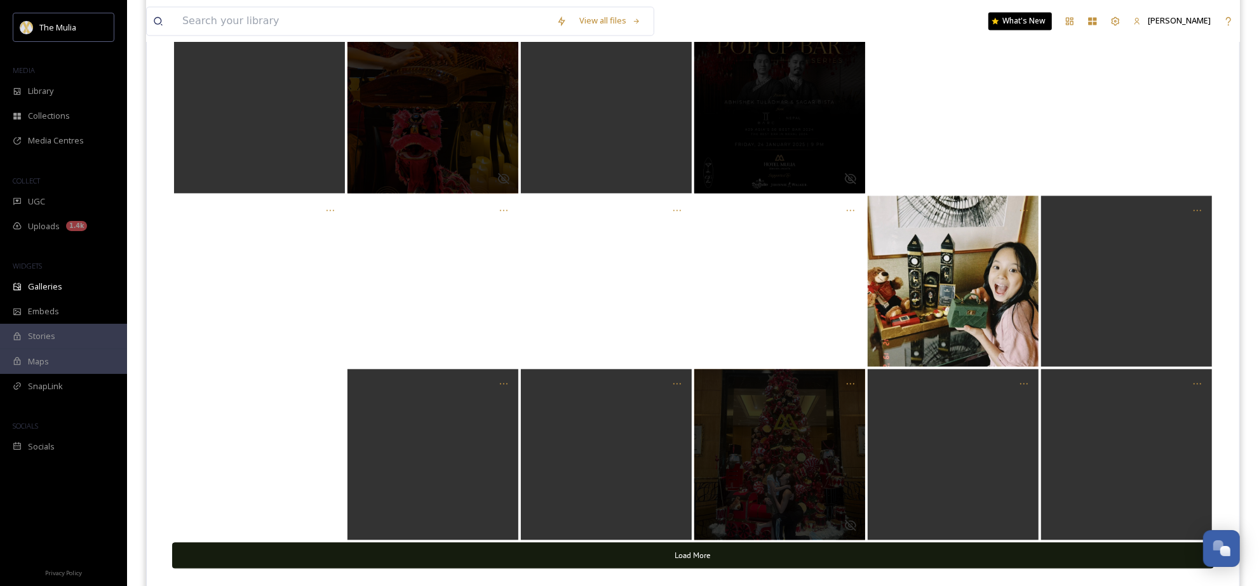
scroll to position [2288, 0]
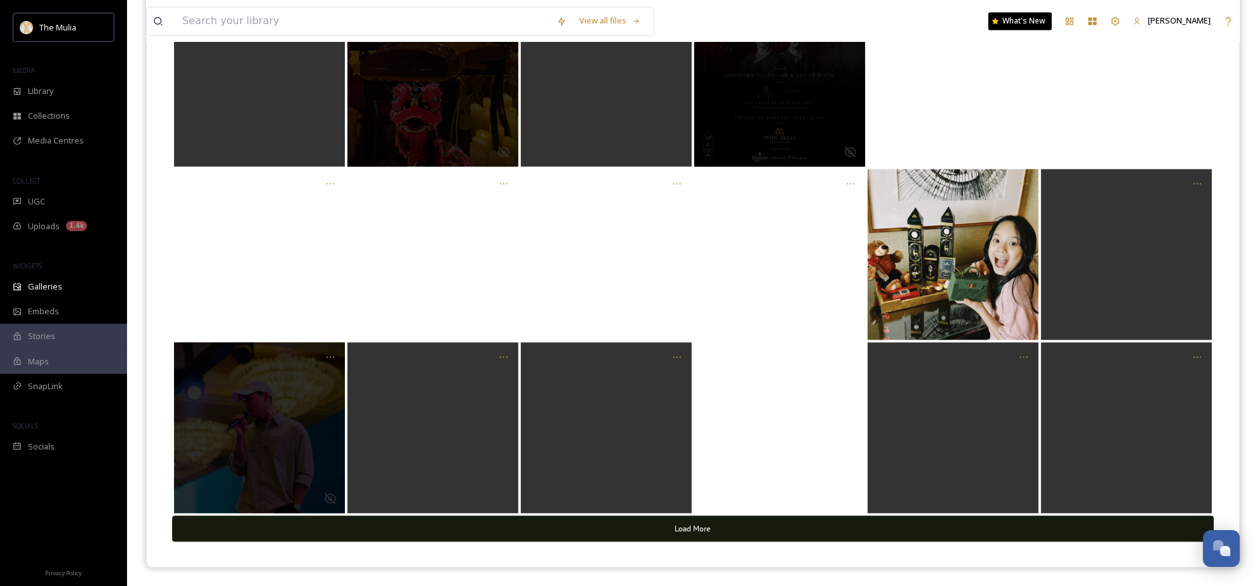
click at [715, 526] on button "Load More" at bounding box center [693, 529] width 1042 height 26
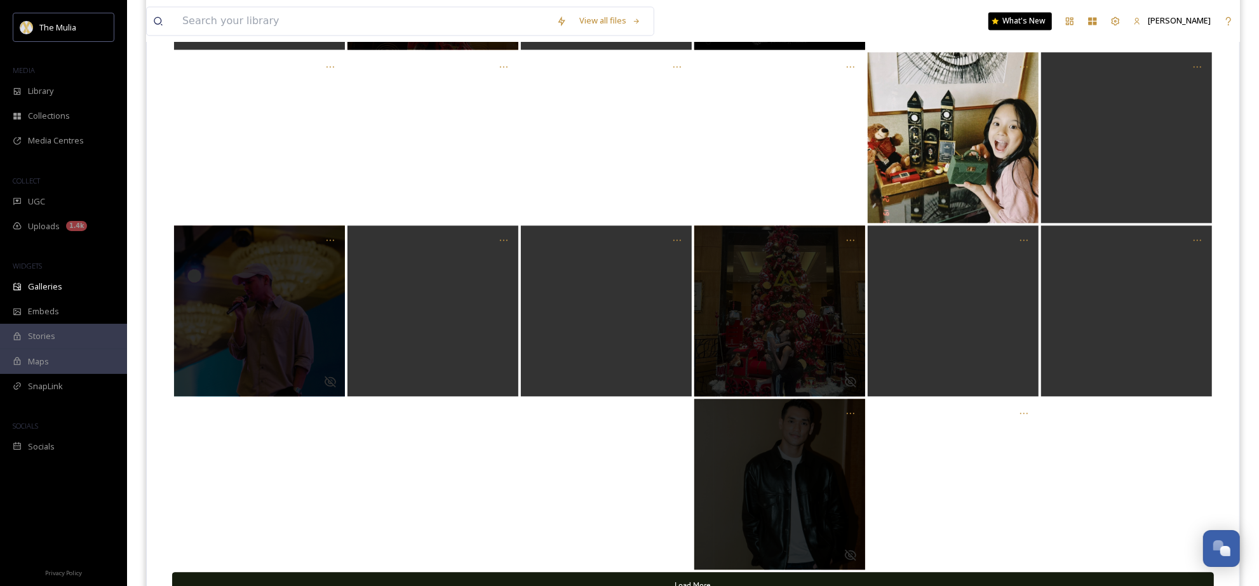
scroll to position [2461, 0]
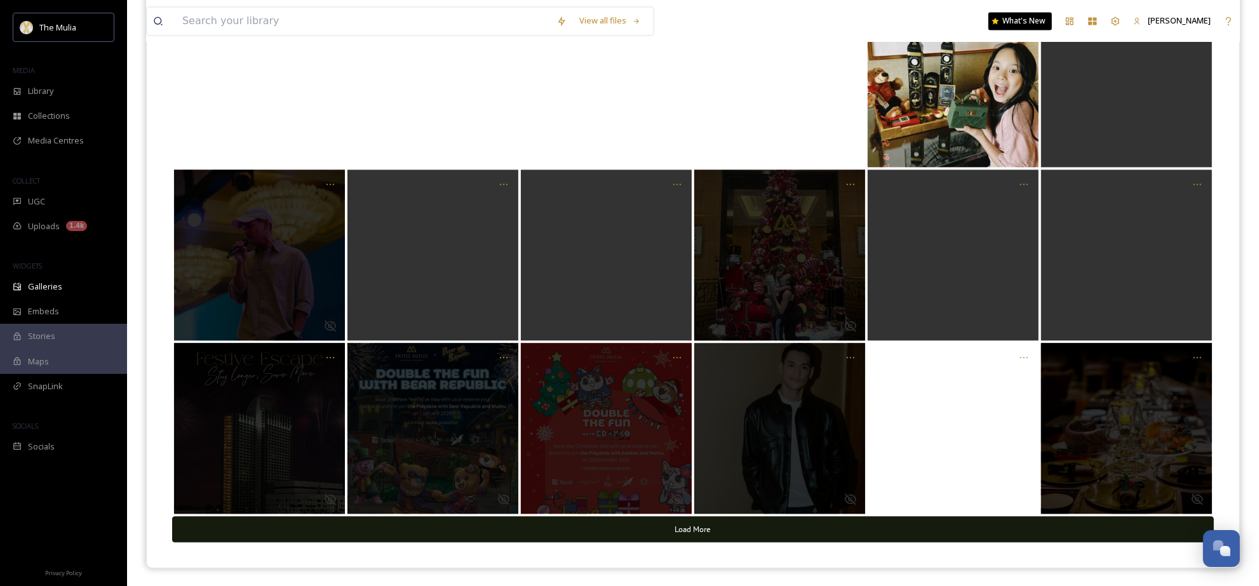
click at [776, 524] on button "Load More" at bounding box center [693, 530] width 1042 height 26
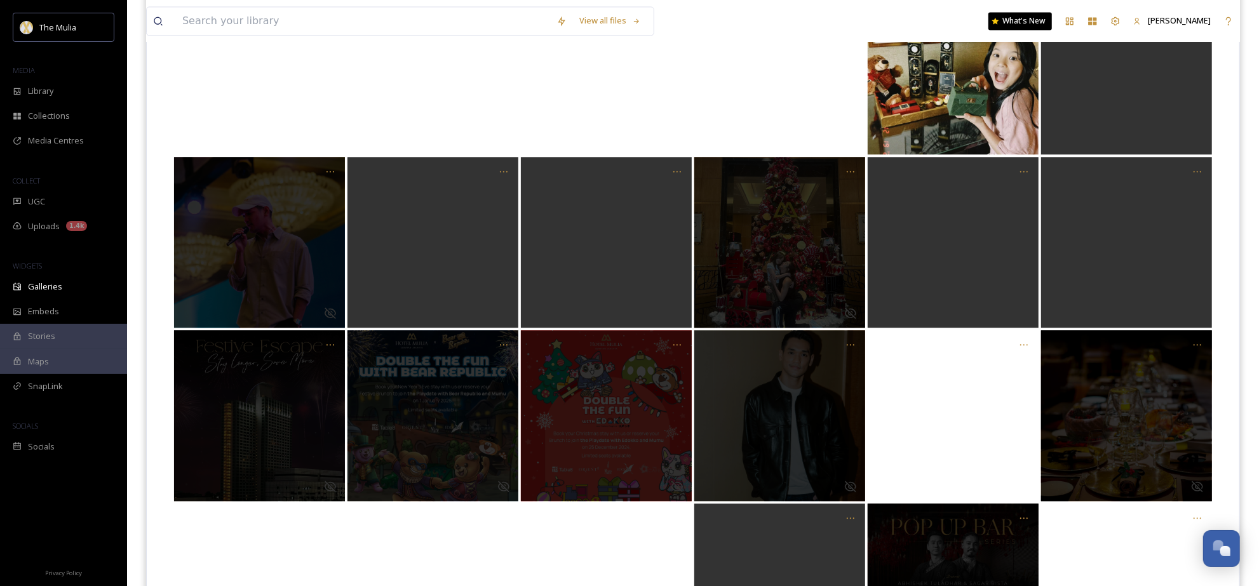
scroll to position [2635, 0]
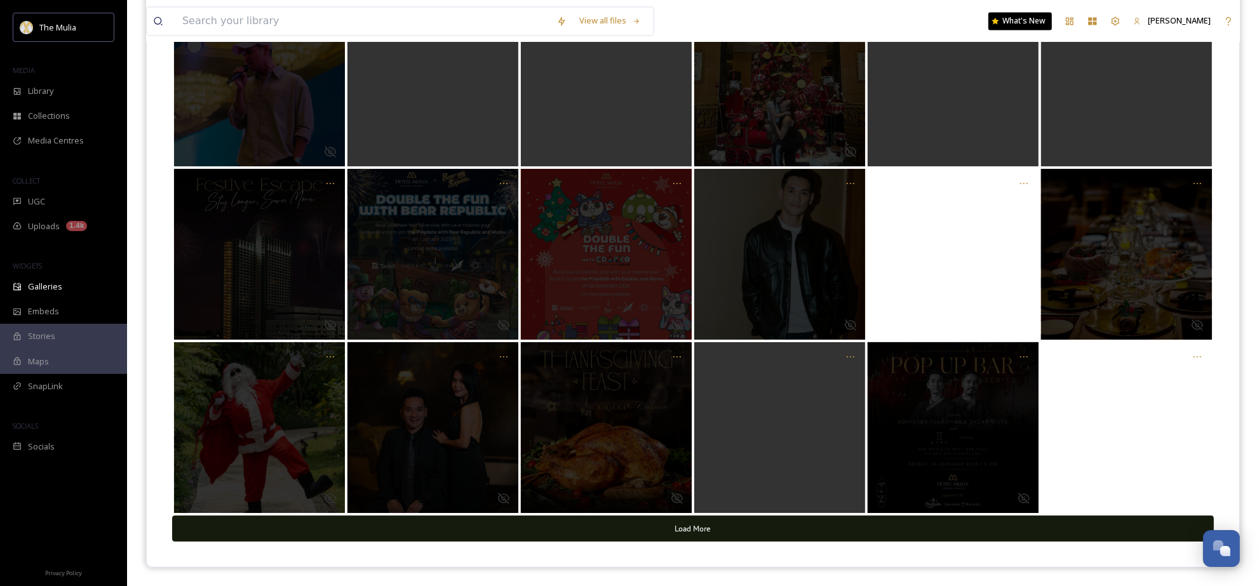
click at [869, 518] on button "Load More" at bounding box center [693, 529] width 1042 height 26
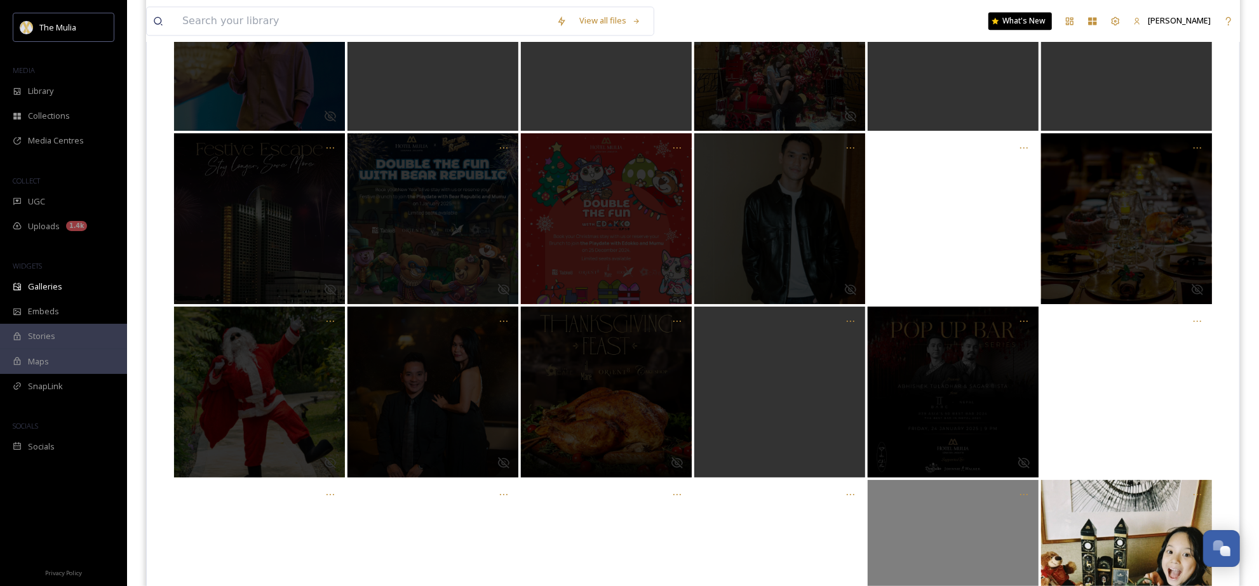
scroll to position [2809, 0]
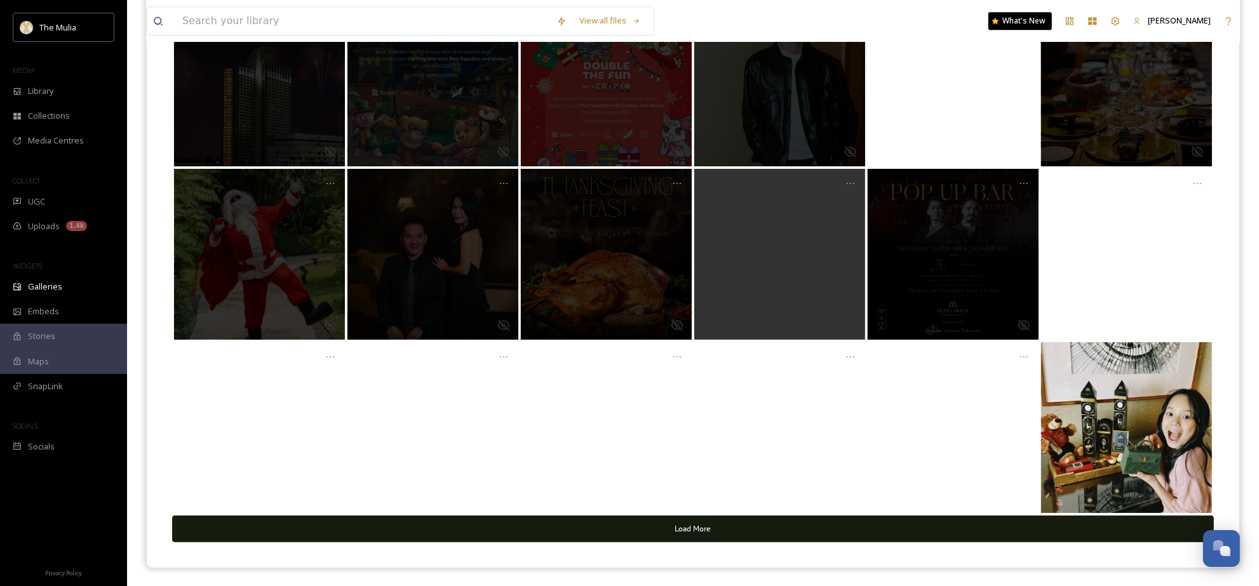
click at [799, 516] on button "Load More" at bounding box center [693, 529] width 1042 height 26
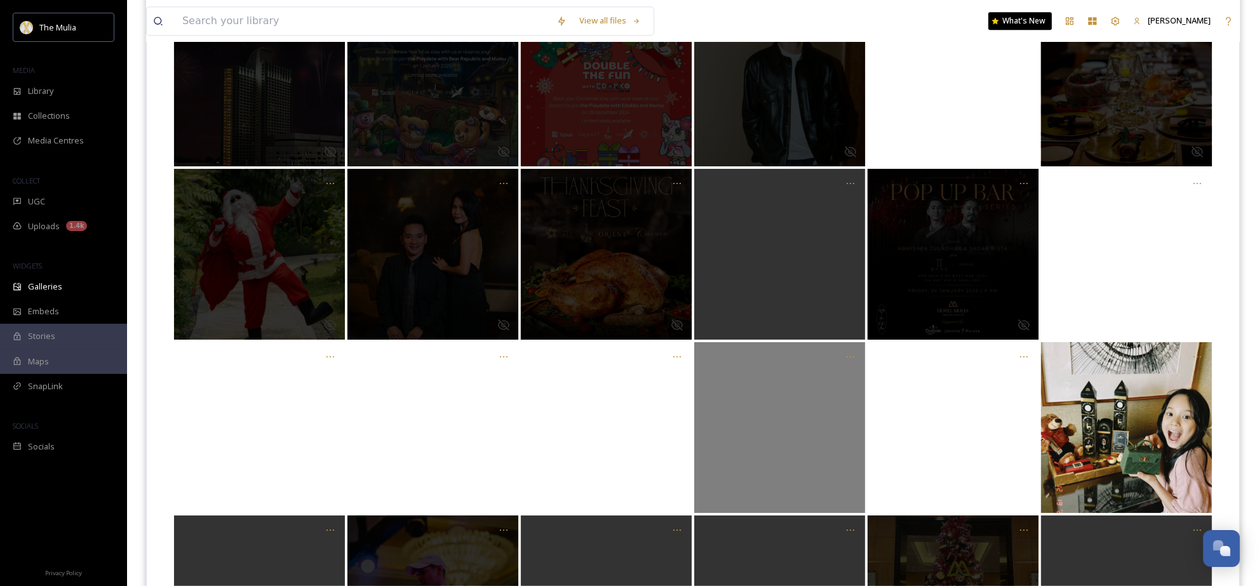
scroll to position [2982, 0]
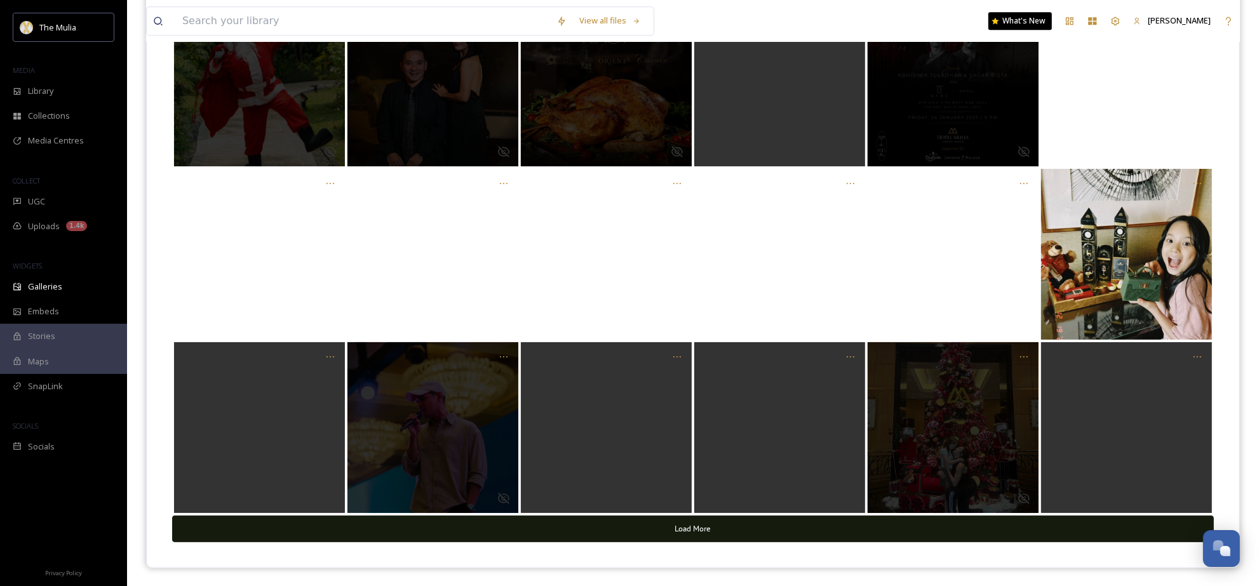
click at [742, 518] on button "Load More" at bounding box center [693, 529] width 1042 height 26
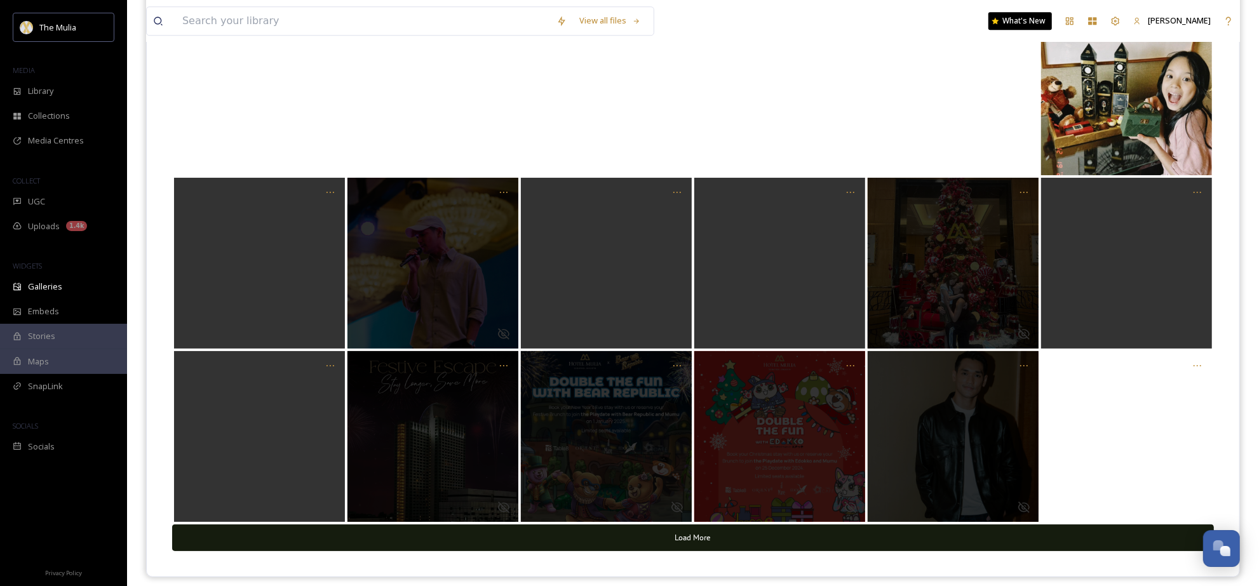
scroll to position [3156, 0]
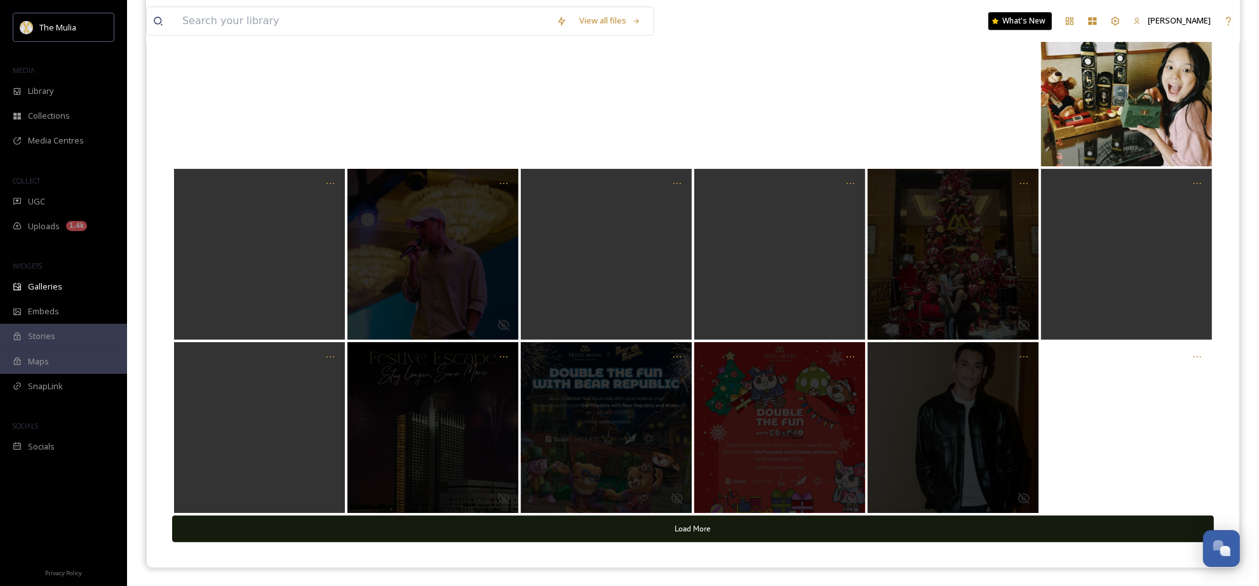
click at [640, 512] on div "Opens media popup. Media description: undefined." at bounding box center [606, 427] width 171 height 171
click at [637, 528] on button "Load More" at bounding box center [693, 529] width 1042 height 26
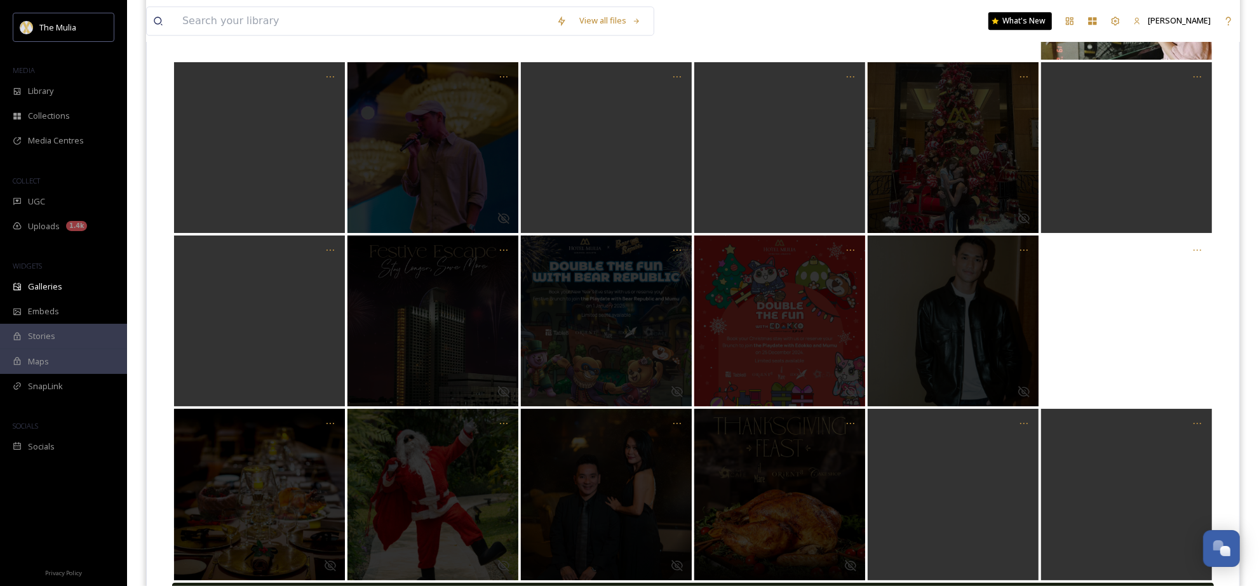
scroll to position [3329, 0]
